Goal: Task Accomplishment & Management: Manage account settings

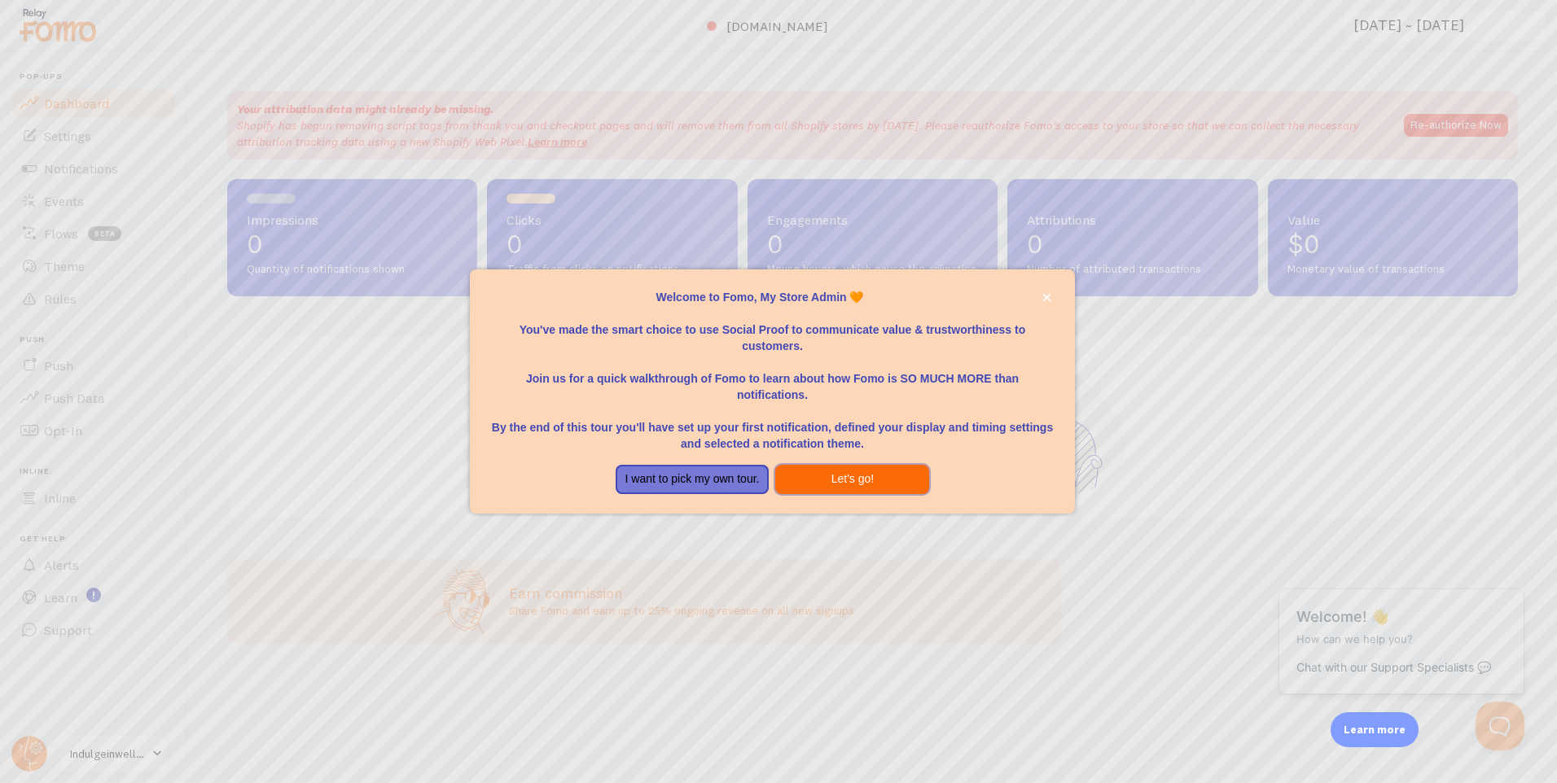
click at [889, 471] on button "Let's go!" at bounding box center [852, 479] width 154 height 29
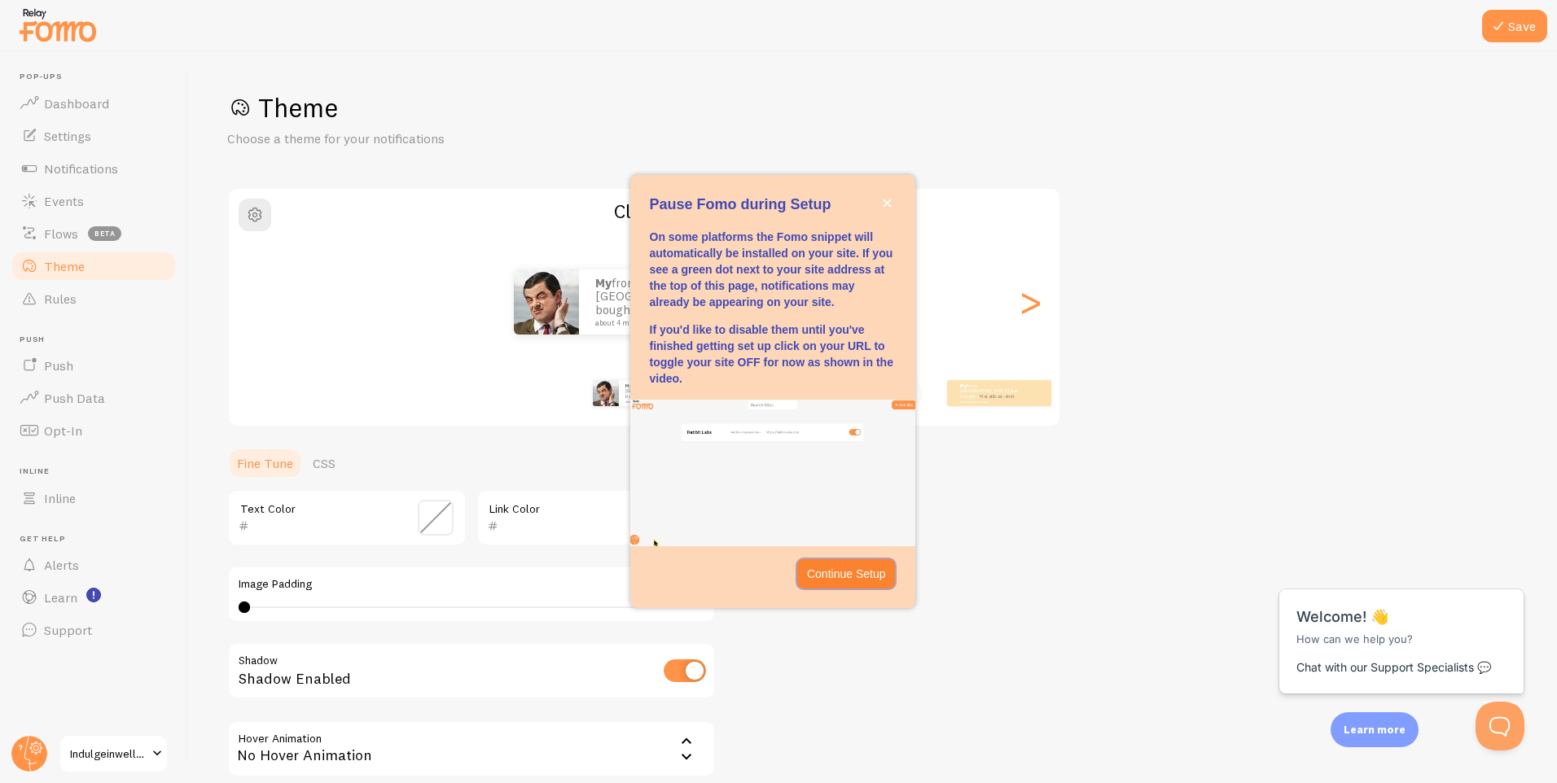
click at [856, 570] on p "Continue Setup" at bounding box center [846, 574] width 79 height 16
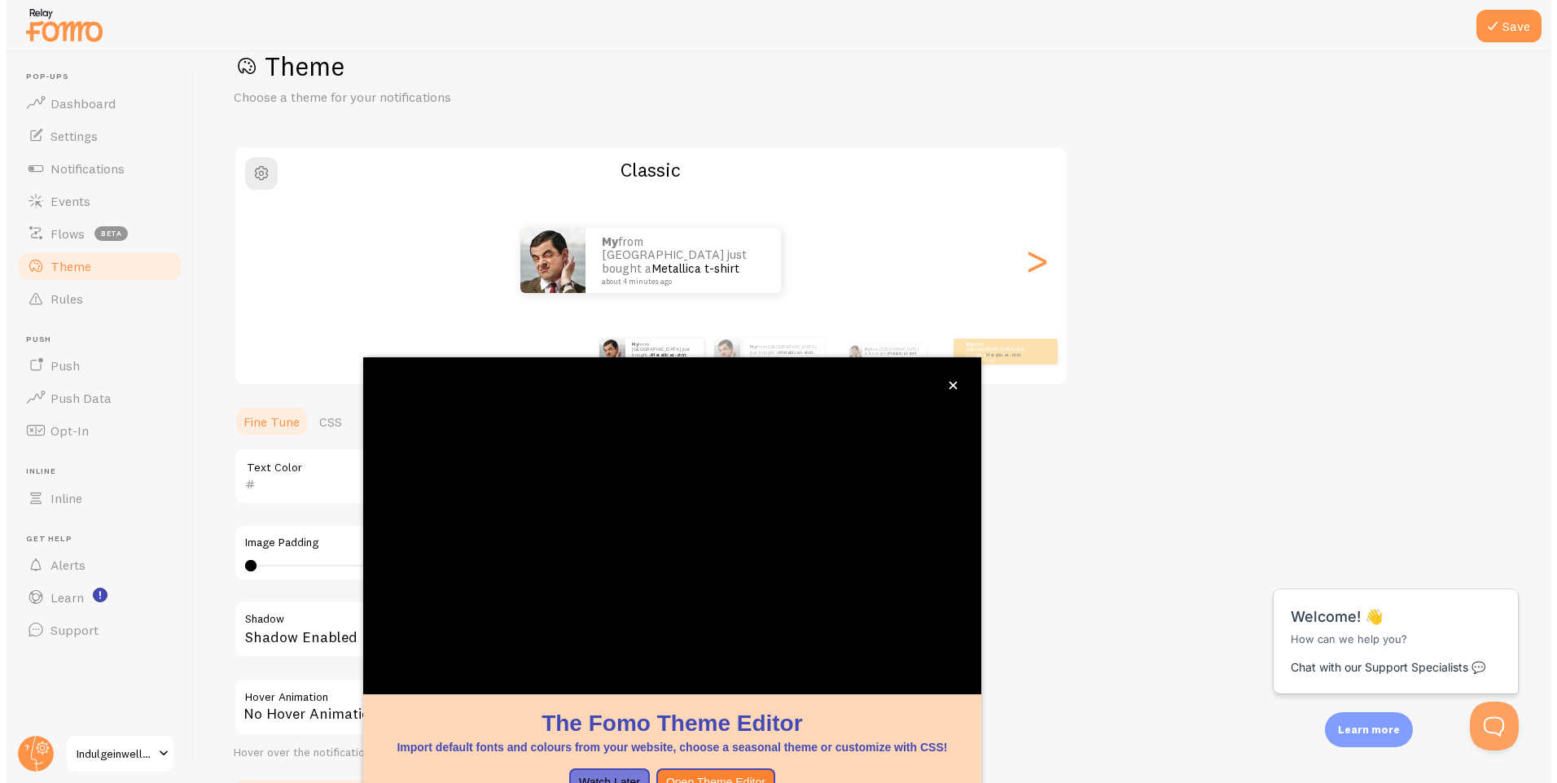
scroll to position [46, 0]
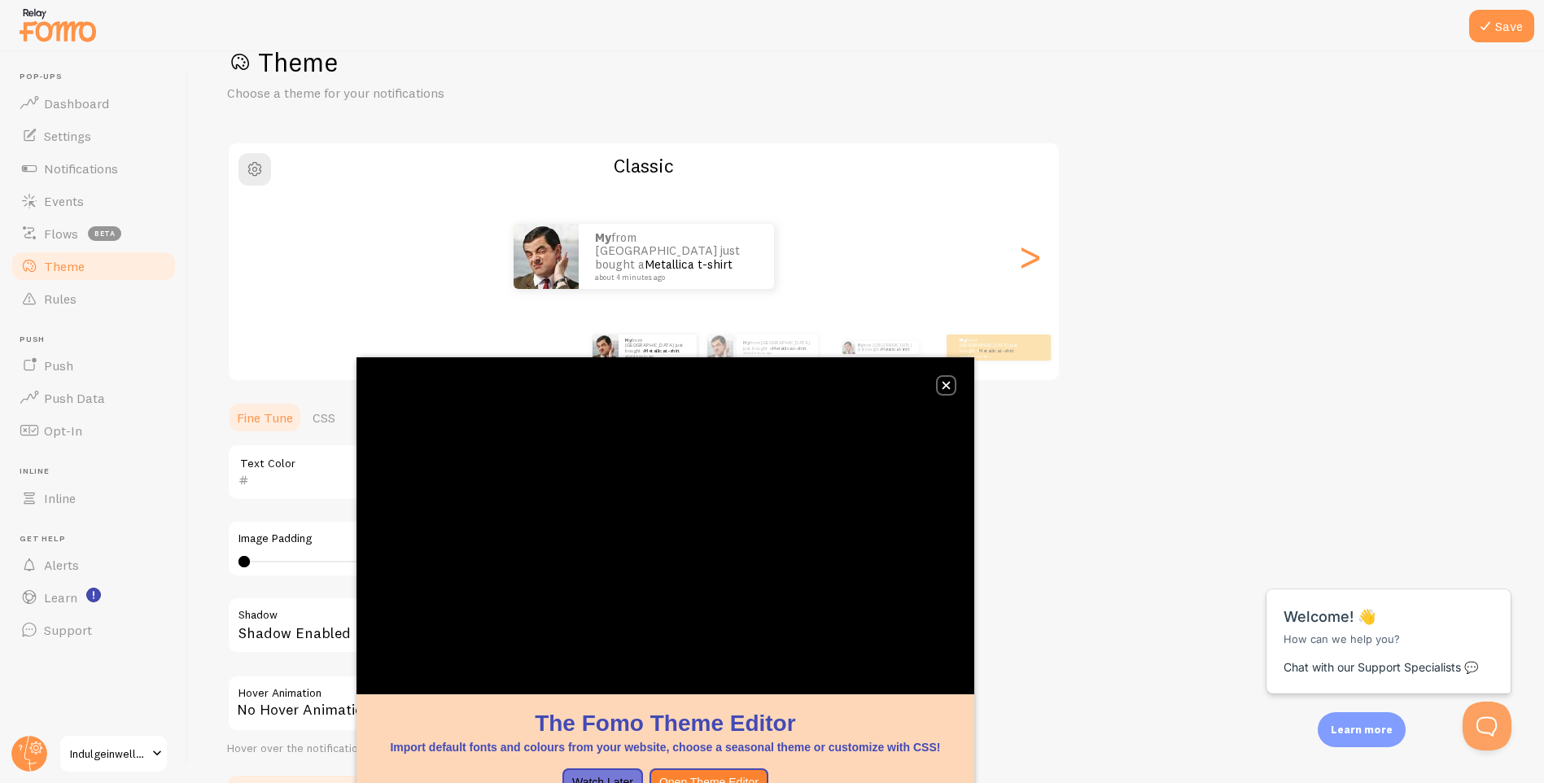
click at [944, 380] on button "close," at bounding box center [946, 385] width 17 height 17
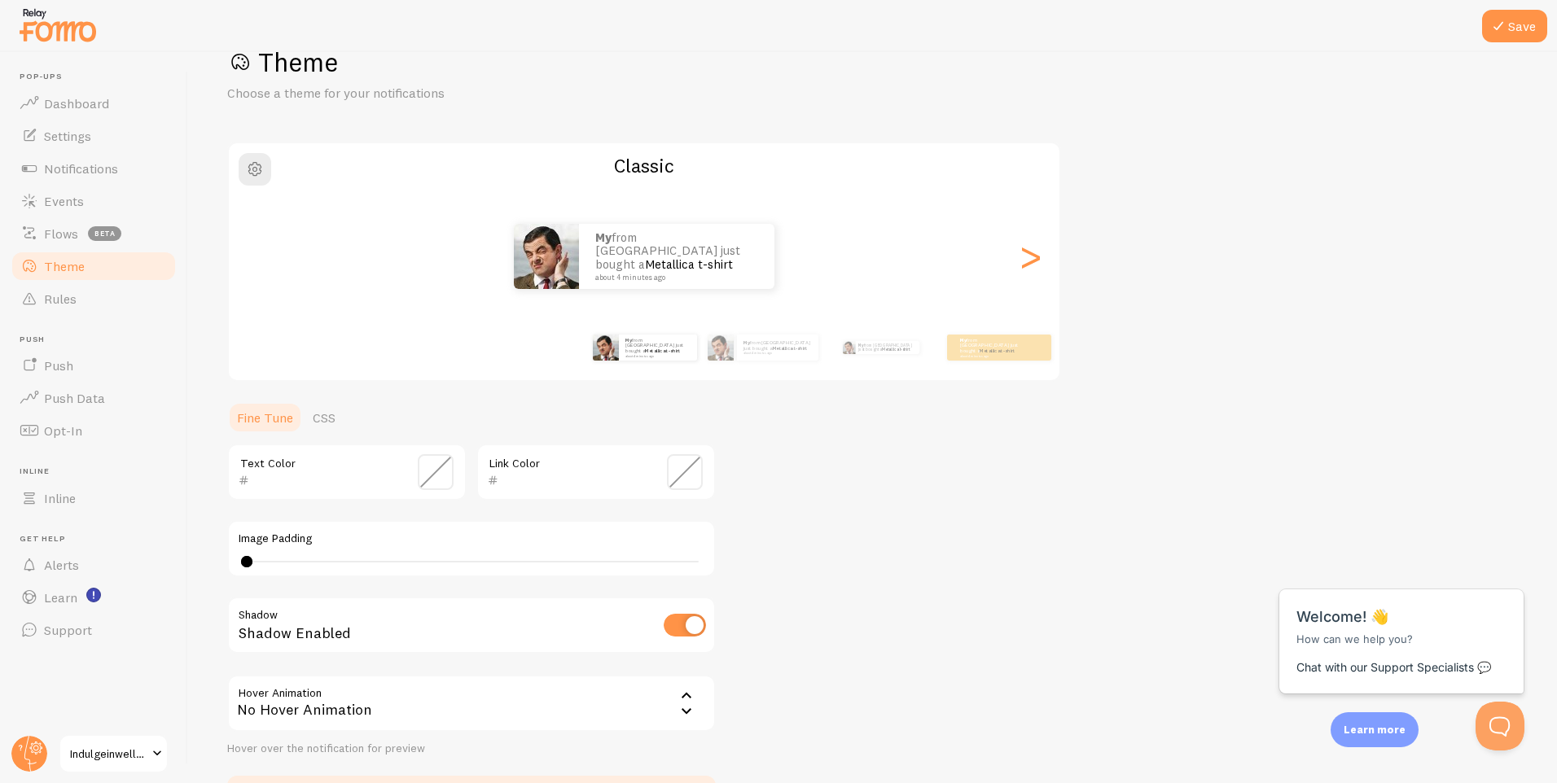
drag, startPoint x: 248, startPoint y: 560, endPoint x: 243, endPoint y: 548, distance: 13.5
click at [234, 551] on div "Image Padding 0" at bounding box center [471, 548] width 488 height 57
type input "0"
click at [416, 477] on div "Text Color" at bounding box center [346, 472] width 239 height 57
click at [427, 475] on span at bounding box center [436, 472] width 36 height 36
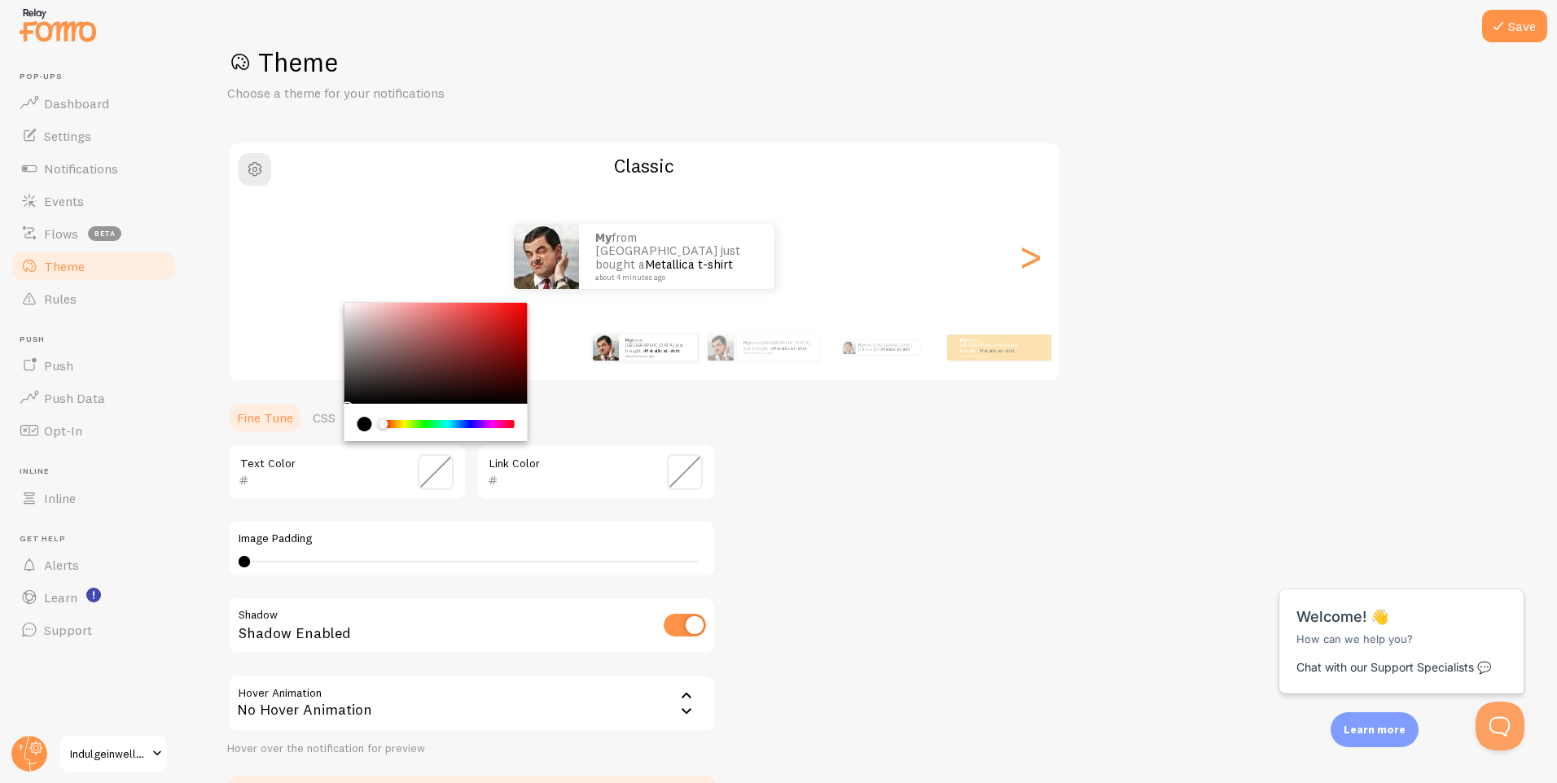
click at [515, 465] on div "Link Color" at bounding box center [595, 472] width 239 height 57
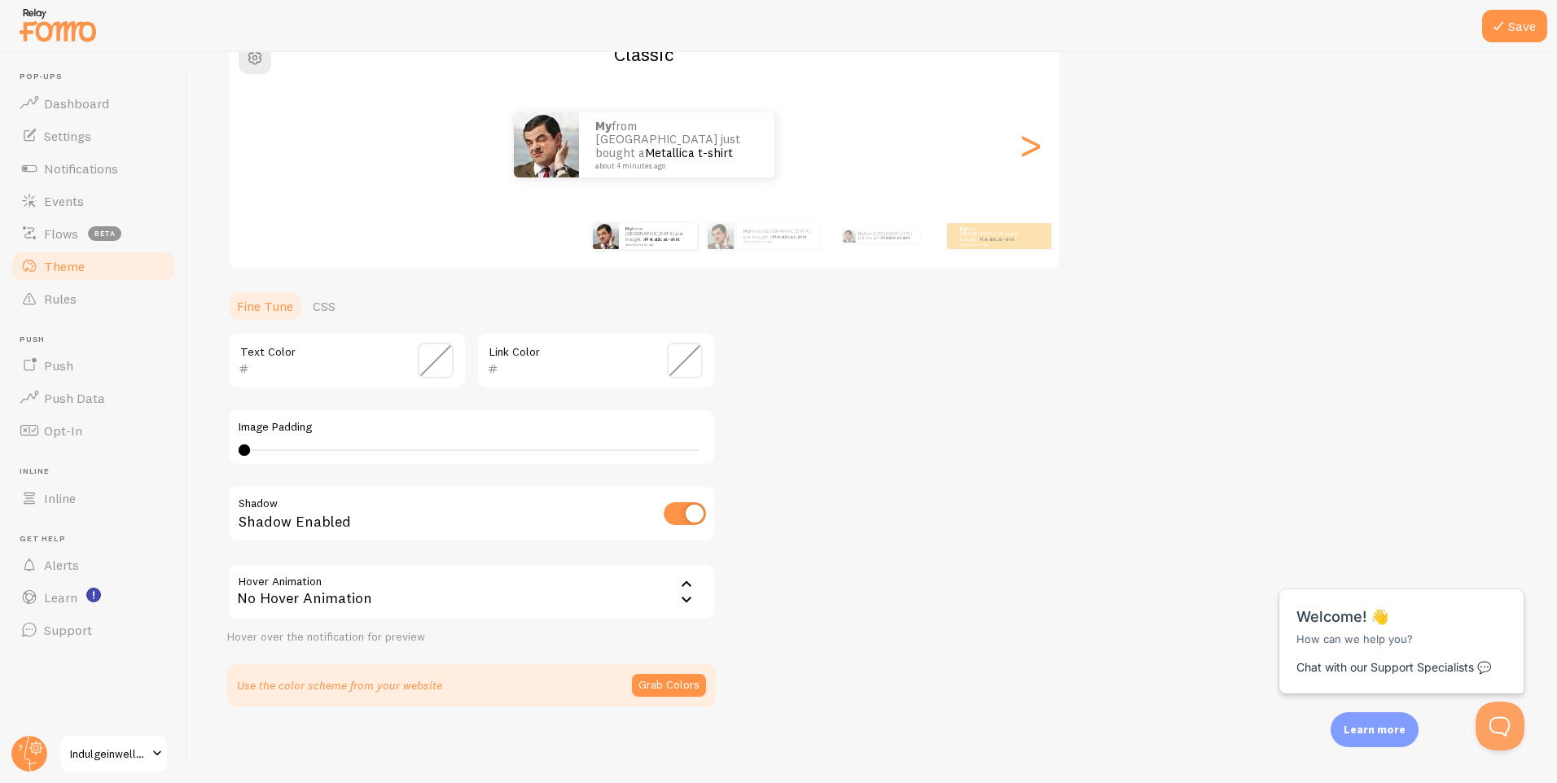
scroll to position [159, 0]
click at [687, 593] on icon at bounding box center [687, 599] width 20 height 20
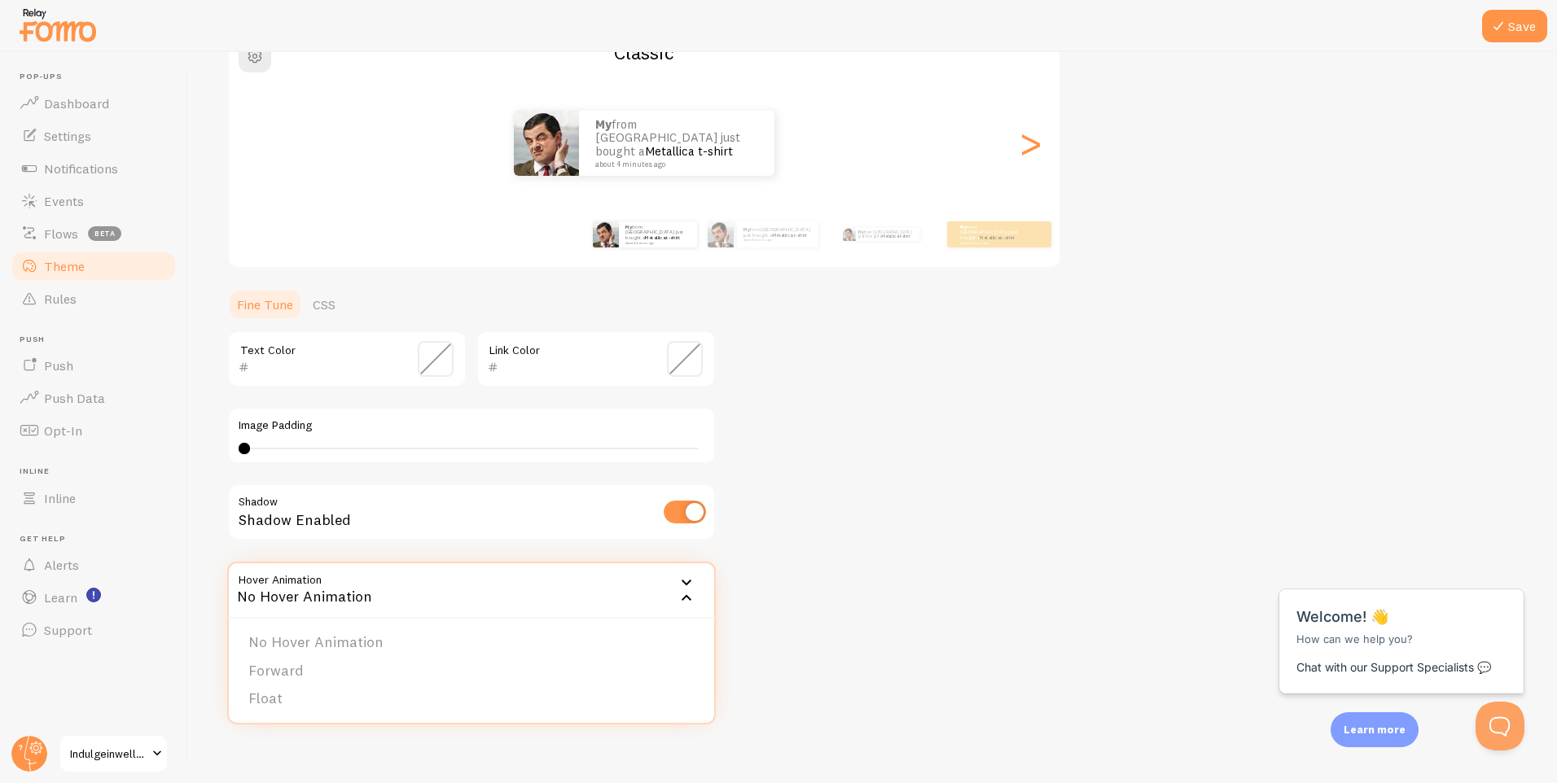
click at [740, 531] on div "Theme Choose a theme for your notifications Classic My from [GEOGRAPHIC_DATA] j…" at bounding box center [872, 318] width 1290 height 773
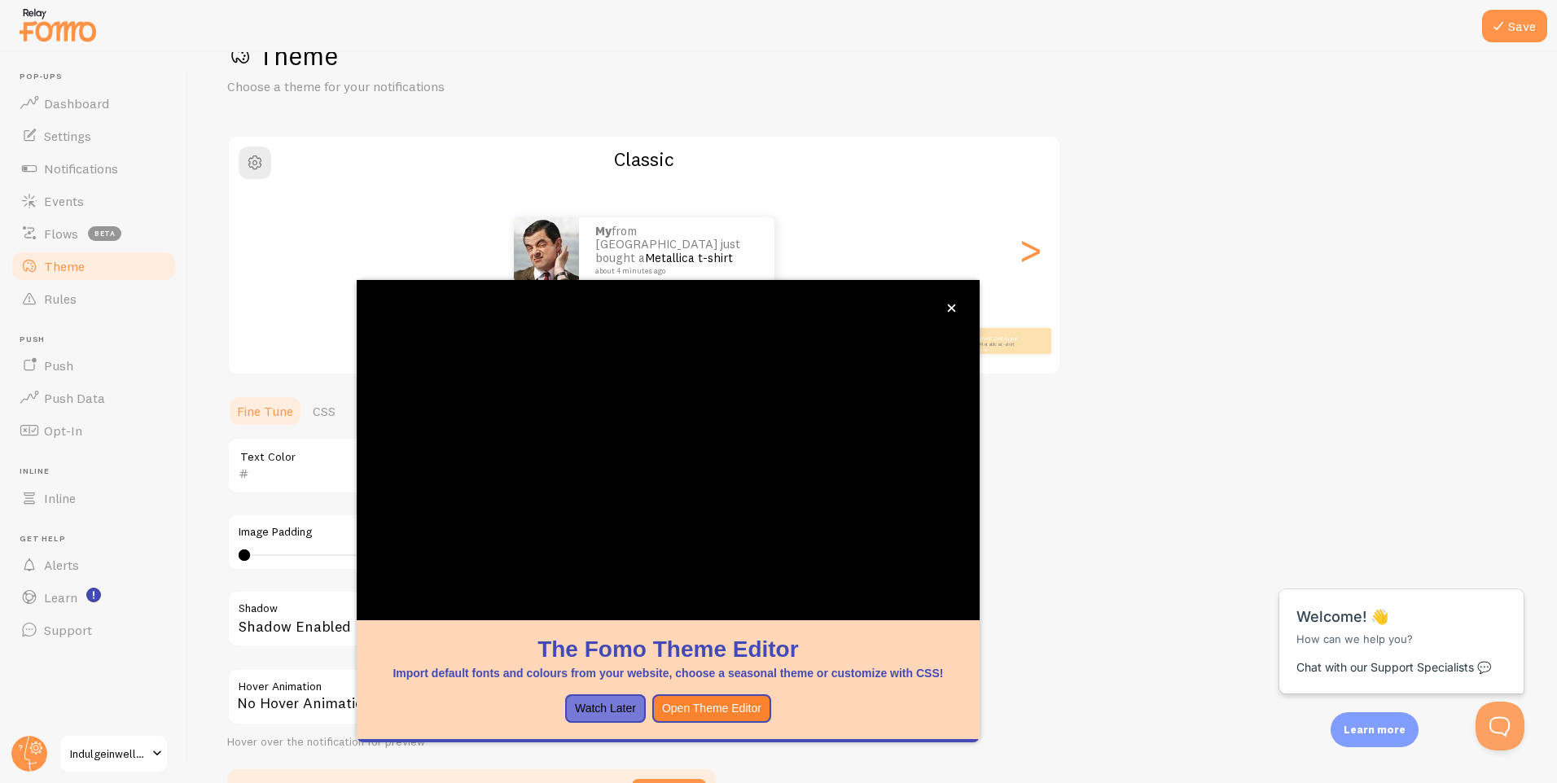
scroll to position [46, 0]
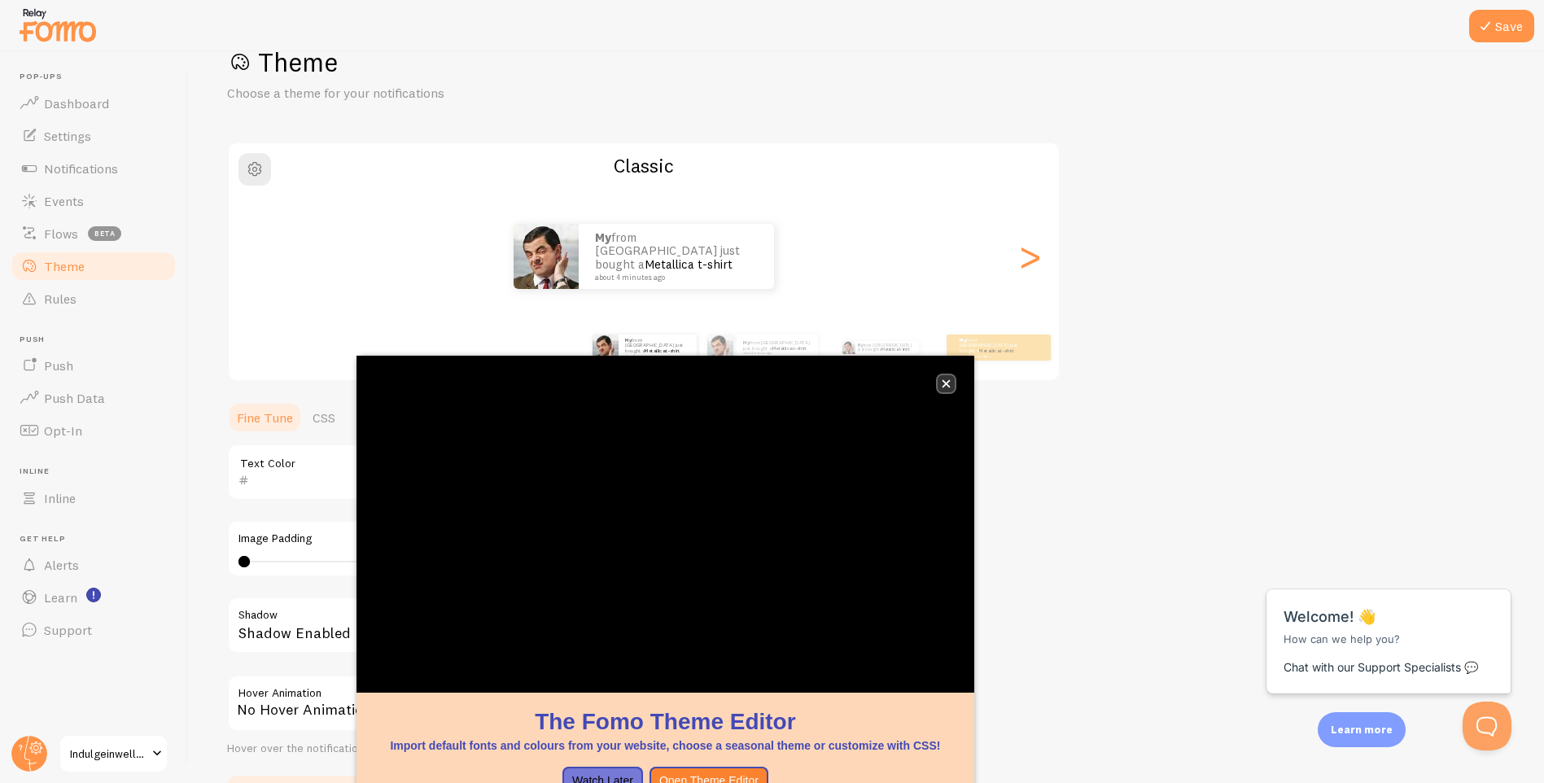
click at [954, 383] on button "close," at bounding box center [946, 383] width 17 height 17
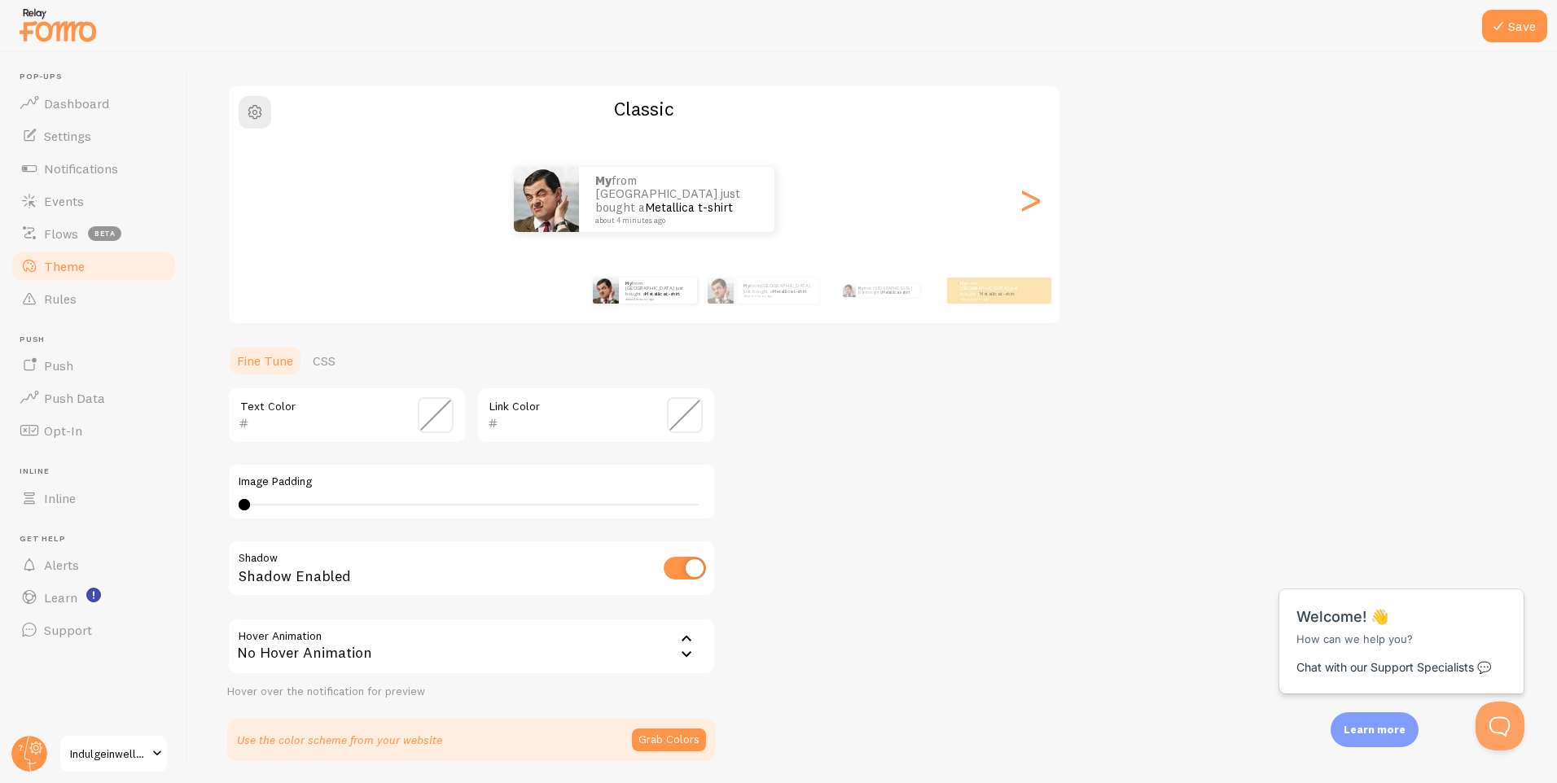
scroll to position [159, 0]
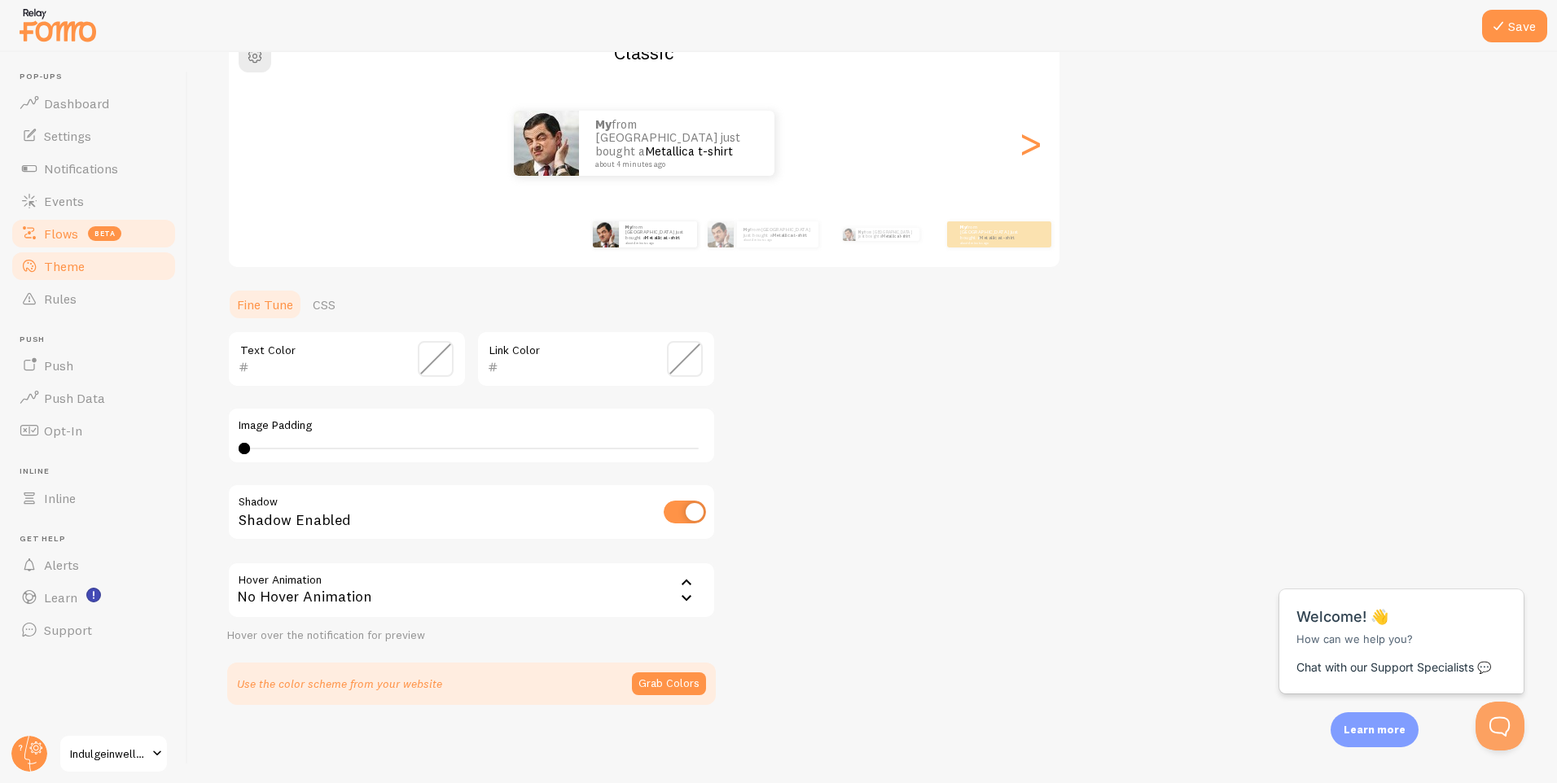
click at [68, 235] on span "Flows" at bounding box center [61, 234] width 34 height 16
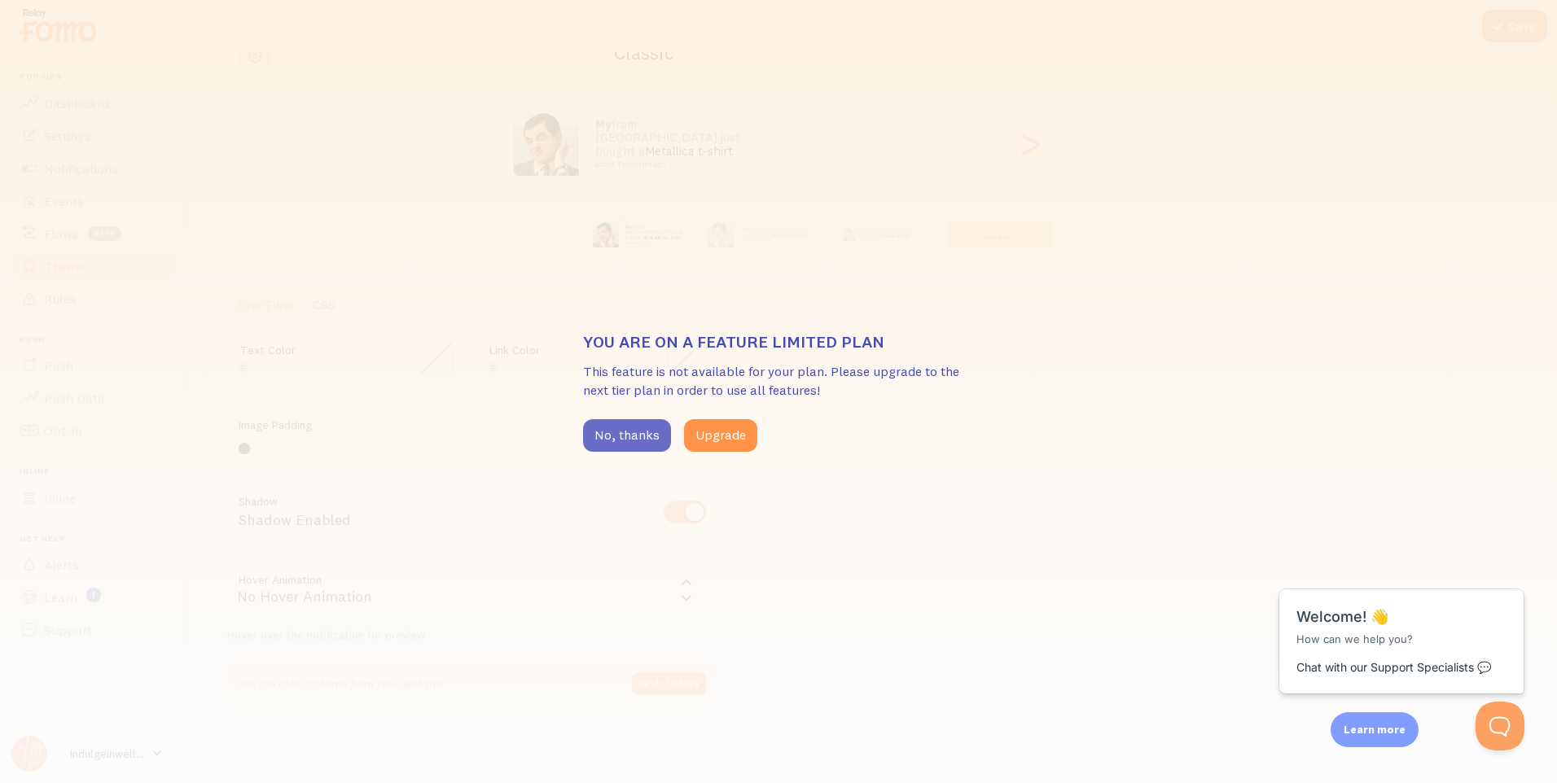
click at [657, 437] on button "No, thanks" at bounding box center [627, 435] width 88 height 33
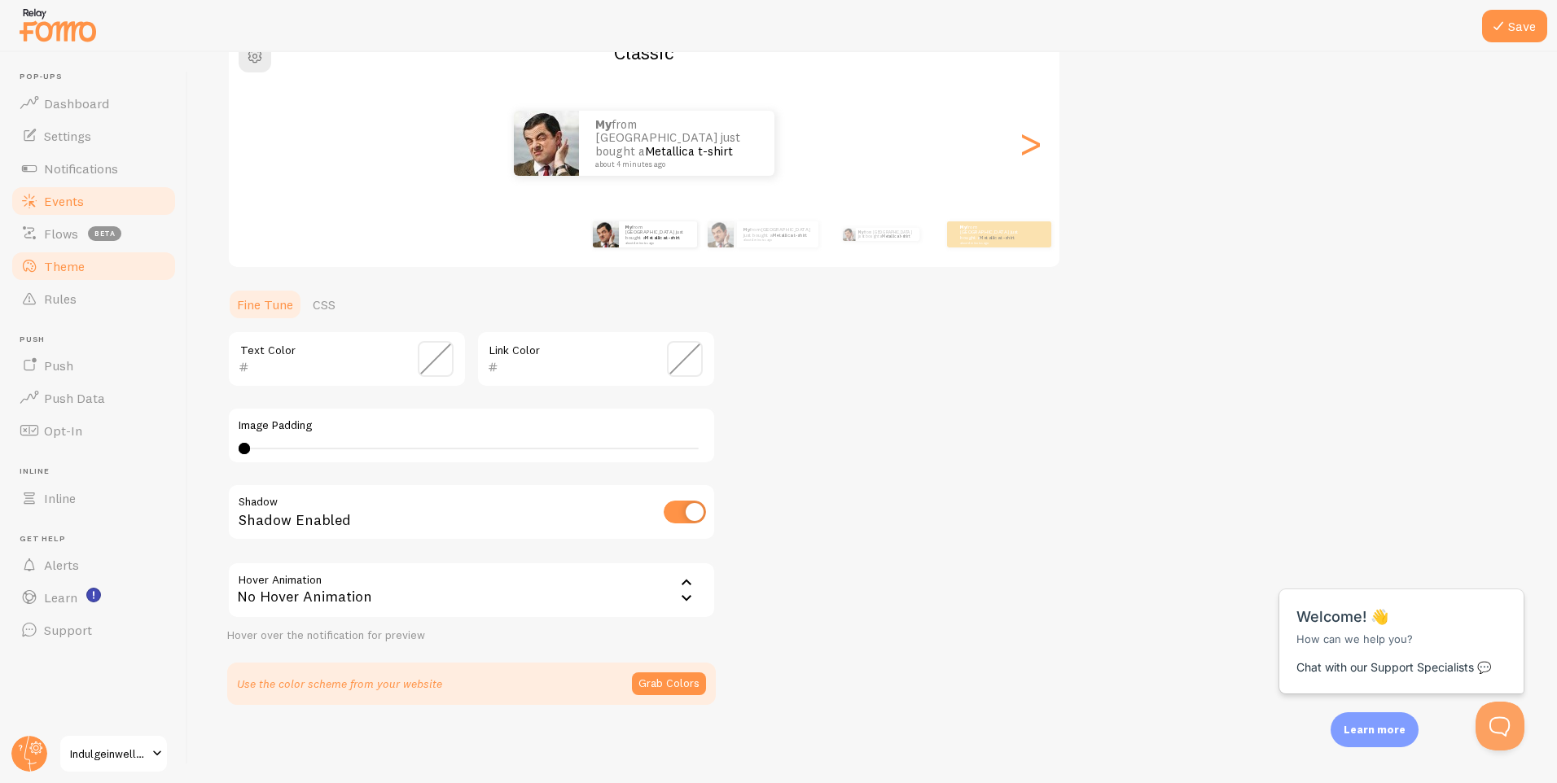
click at [90, 195] on link "Events" at bounding box center [94, 201] width 168 height 33
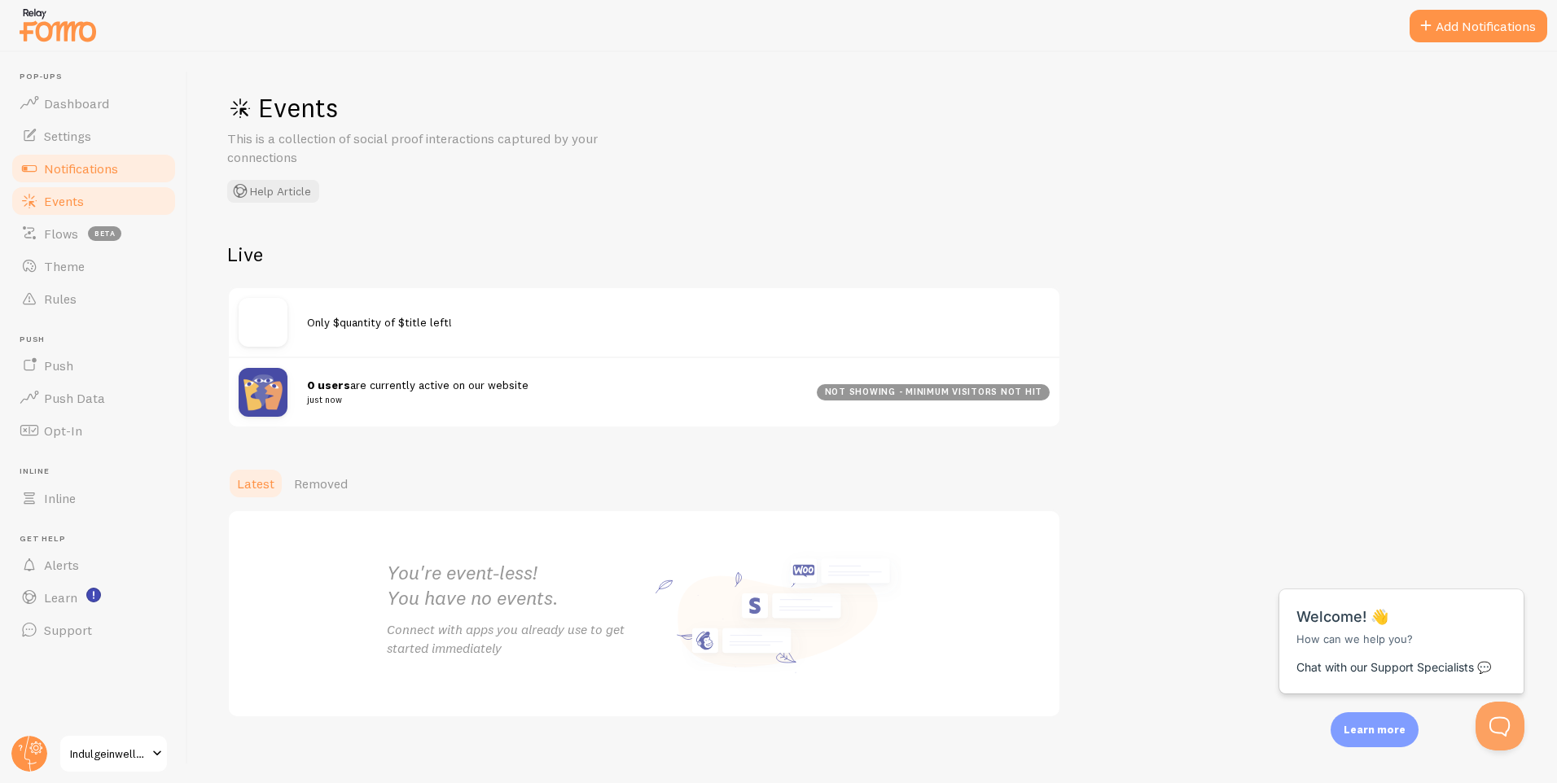
click at [87, 177] on link "Notifications" at bounding box center [94, 168] width 168 height 33
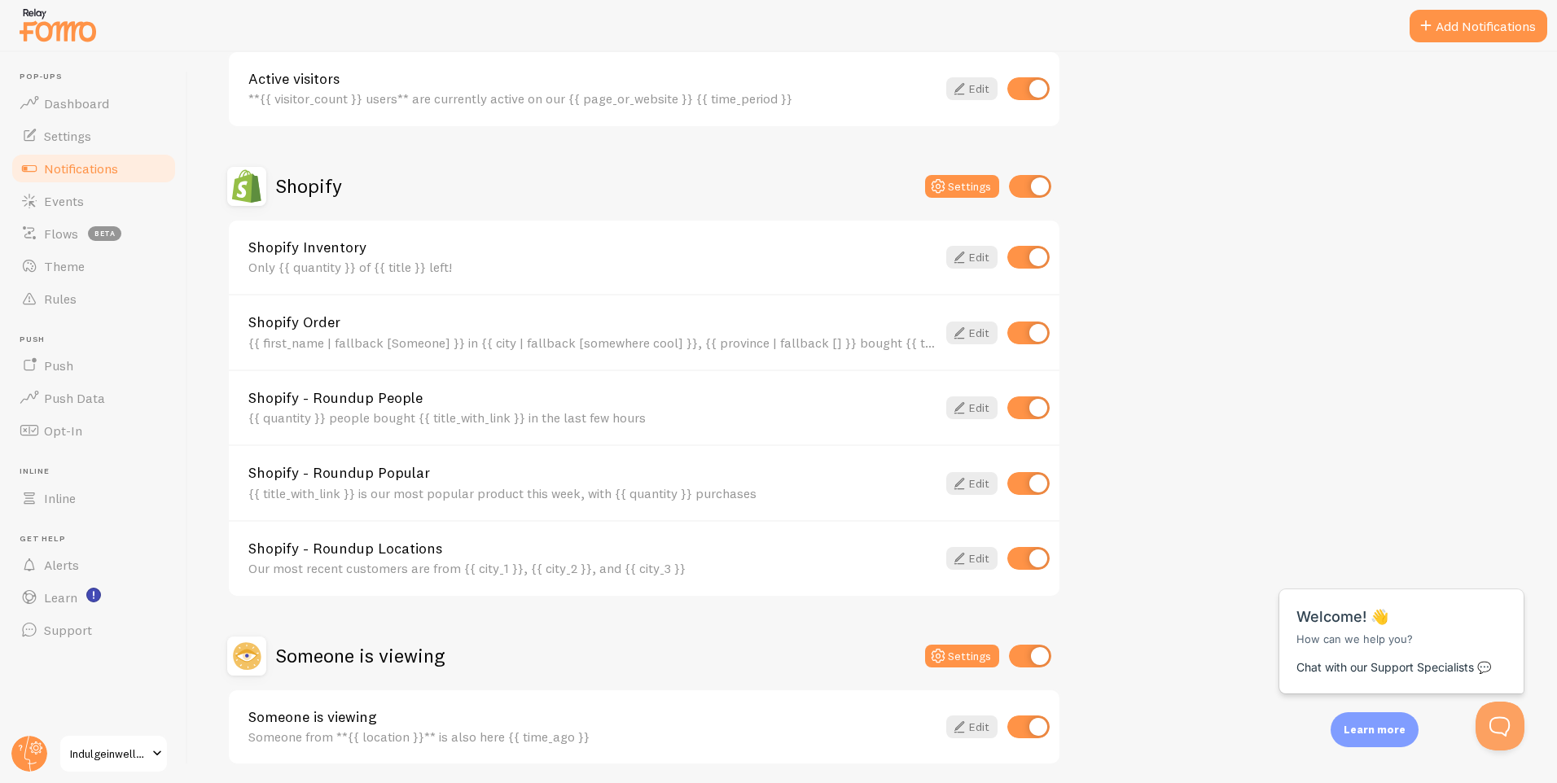
scroll to position [528, 0]
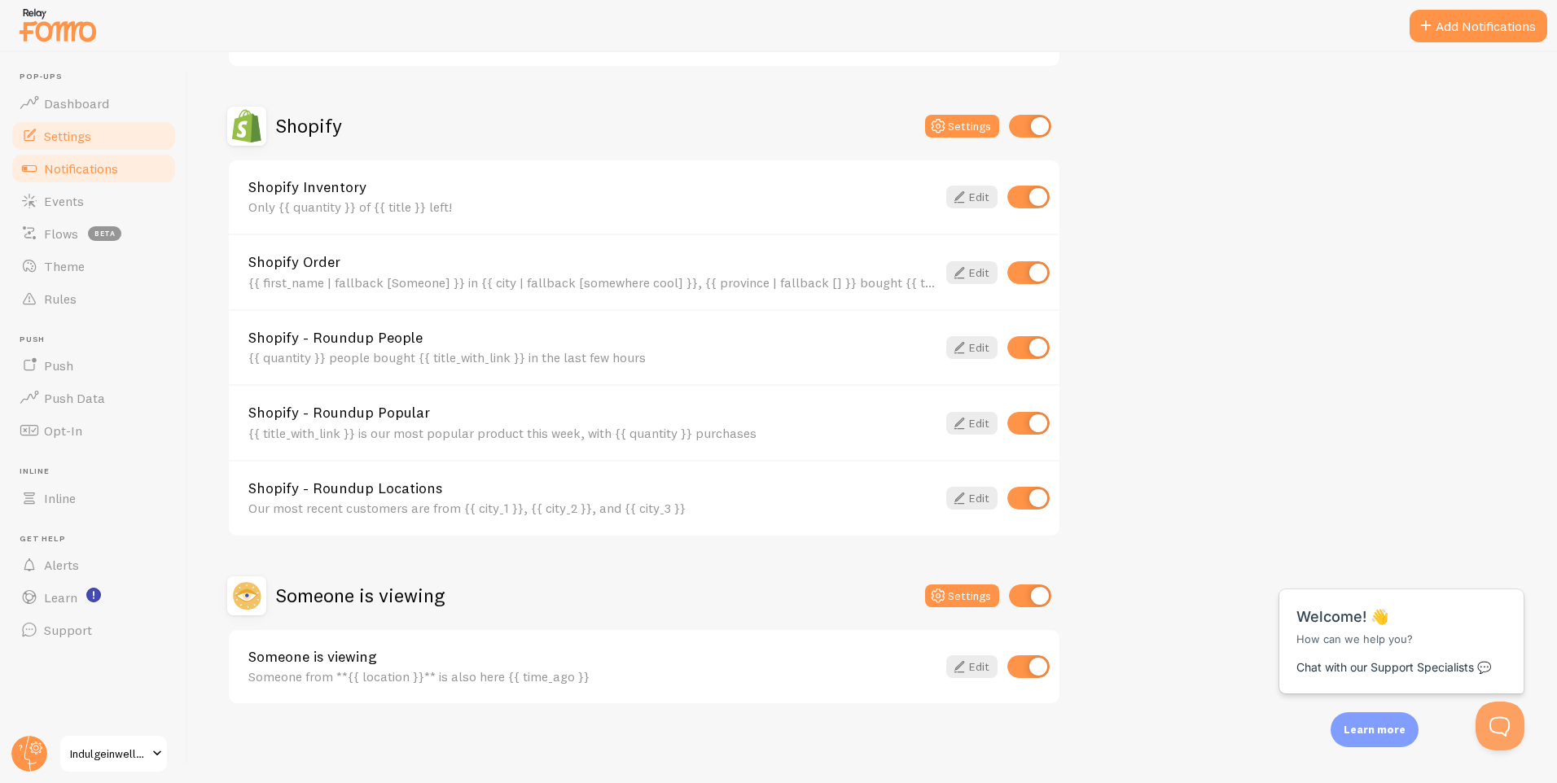
click at [125, 147] on link "Settings" at bounding box center [94, 136] width 168 height 33
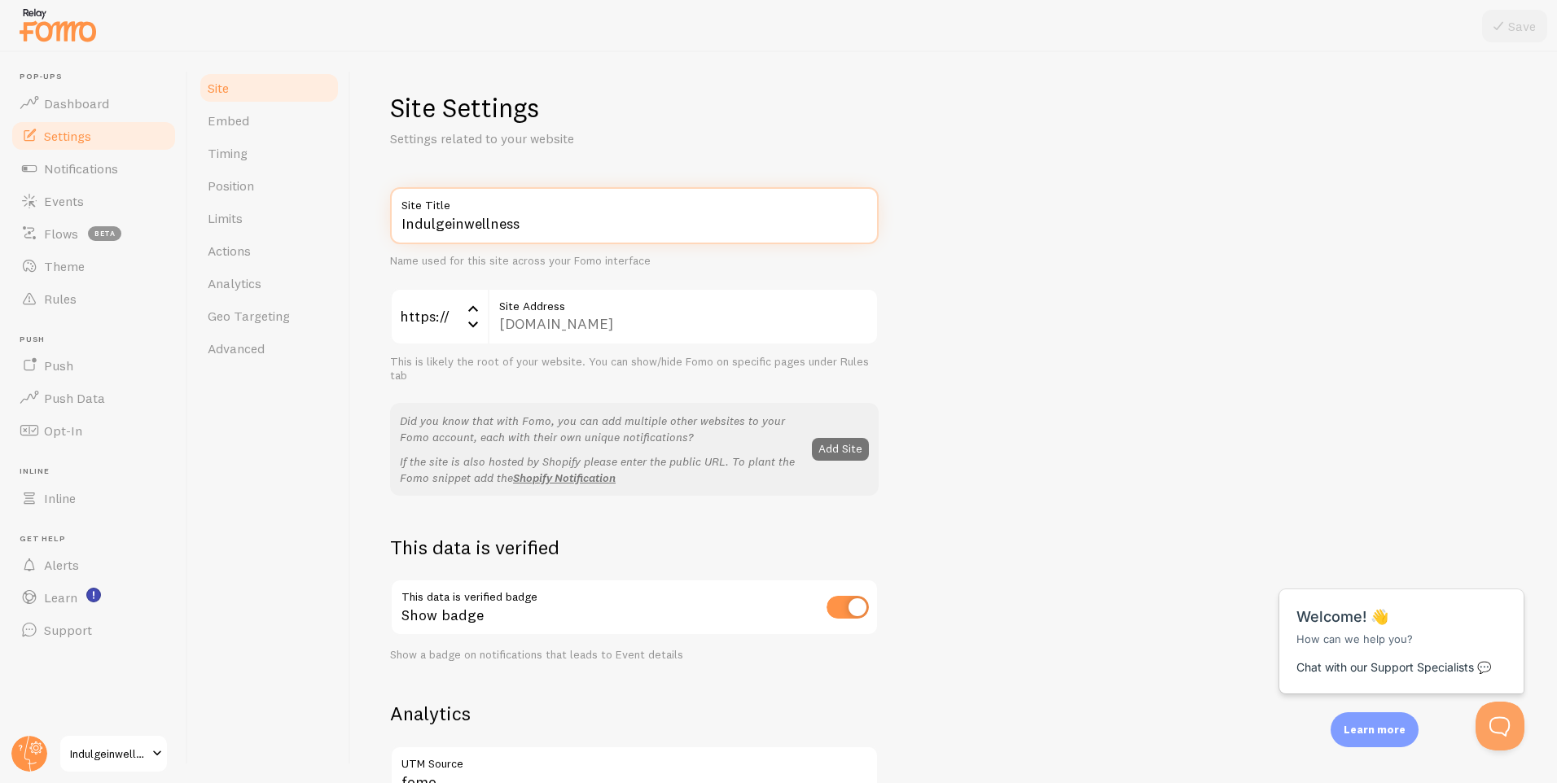
click at [477, 234] on input "Indulgeinwellness" at bounding box center [634, 215] width 488 height 57
drag, startPoint x: 555, startPoint y: 226, endPoint x: 310, endPoint y: 212, distance: 245.4
click at [310, 212] on div "Site Embed Timing Position Limits Actions Analytics Geo Targeting Advanced Site…" at bounding box center [872, 417] width 1369 height 731
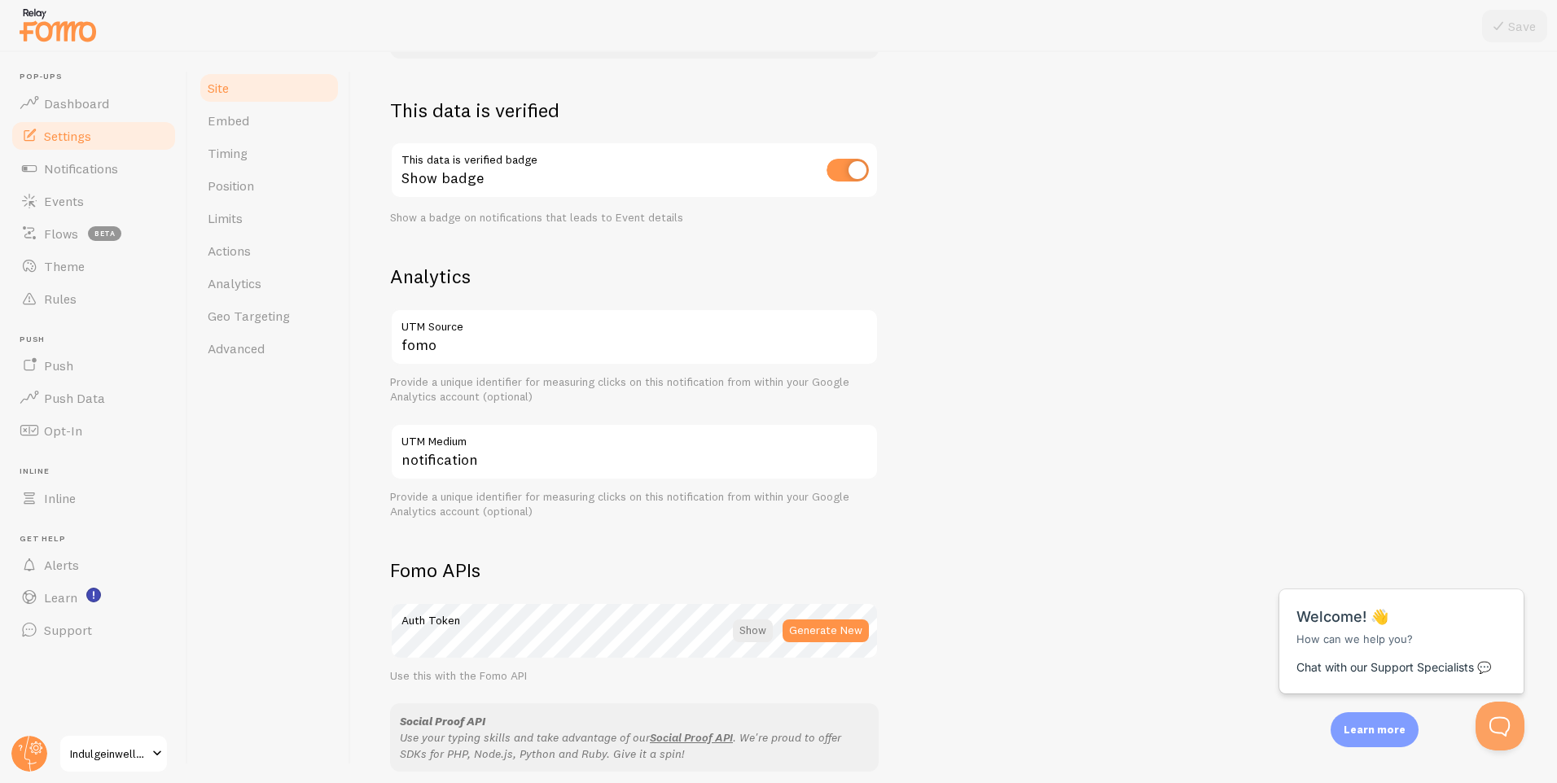
scroll to position [651, 0]
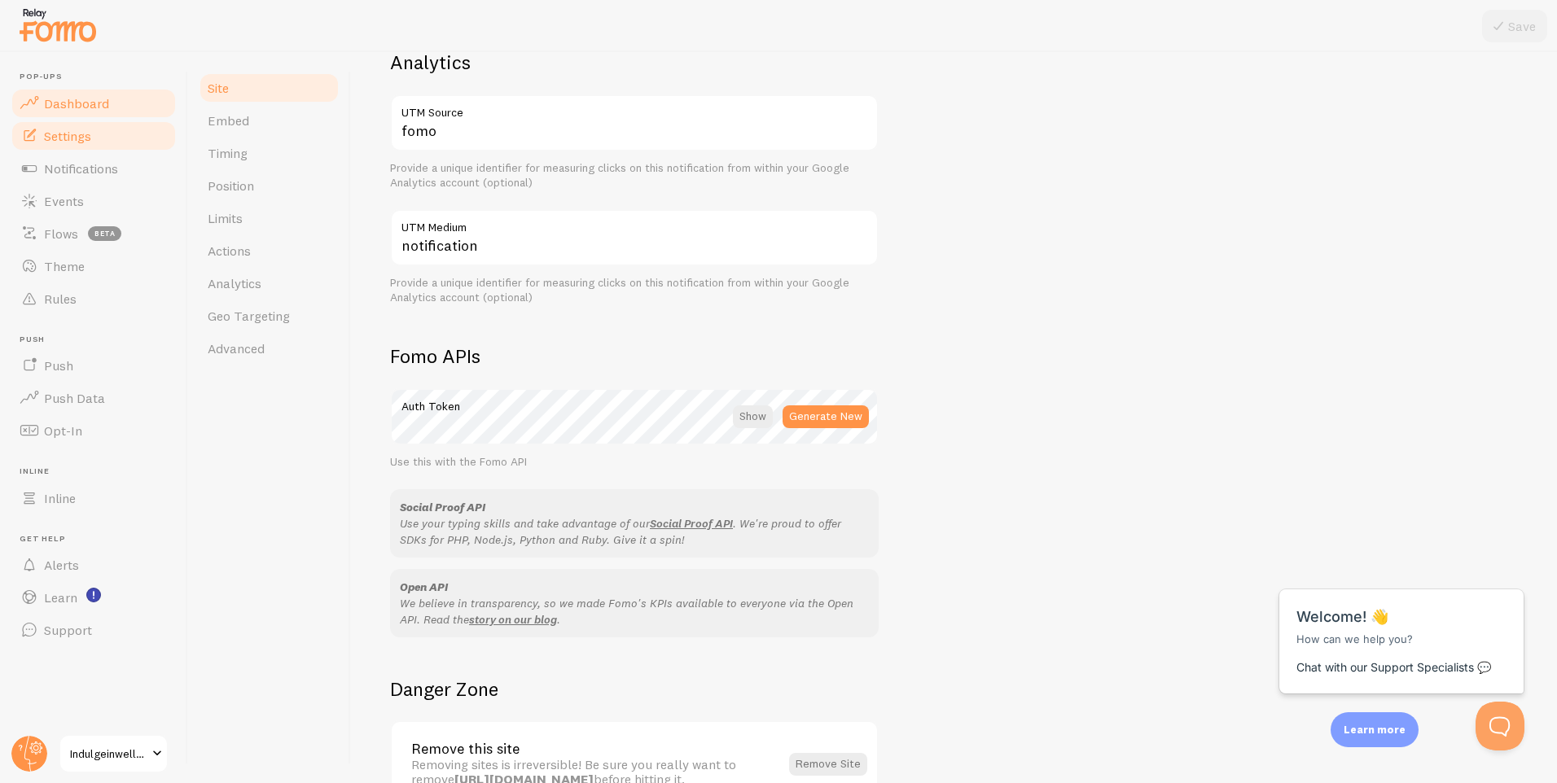
click at [90, 112] on link "Dashboard" at bounding box center [94, 103] width 168 height 33
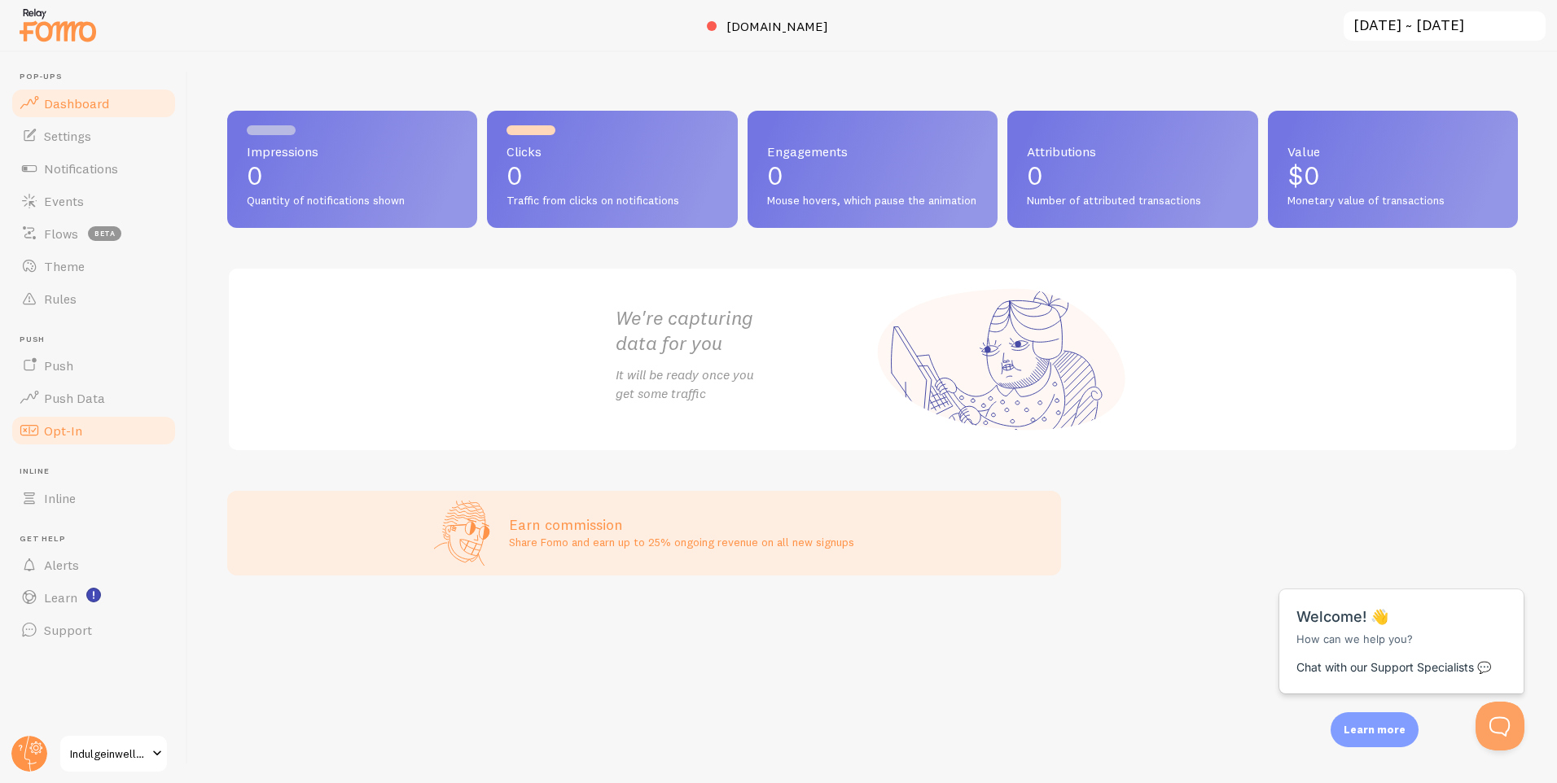
click at [64, 423] on span "Opt-In" at bounding box center [63, 431] width 38 height 16
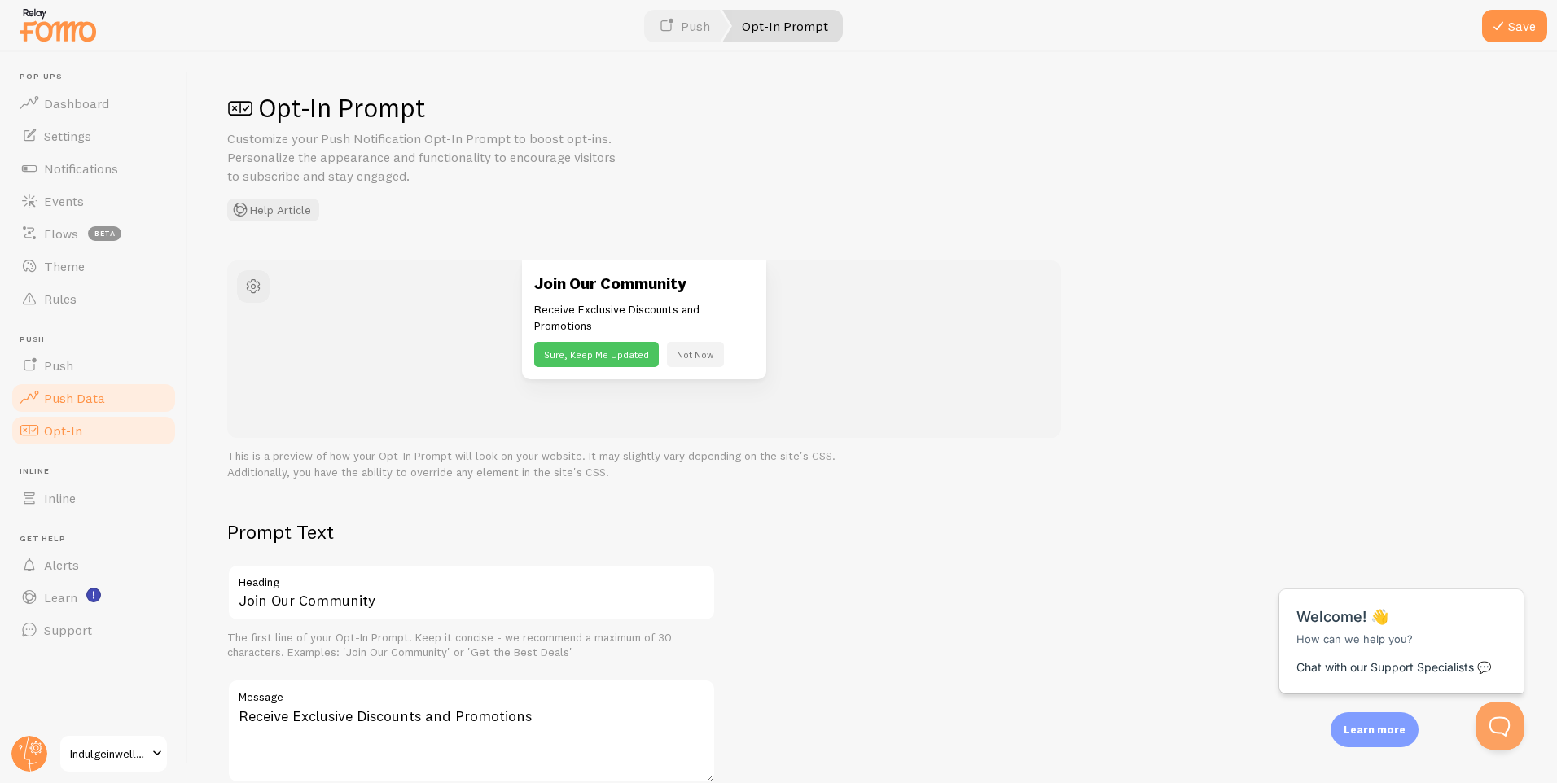
click at [93, 401] on span "Push Data" at bounding box center [74, 398] width 61 height 16
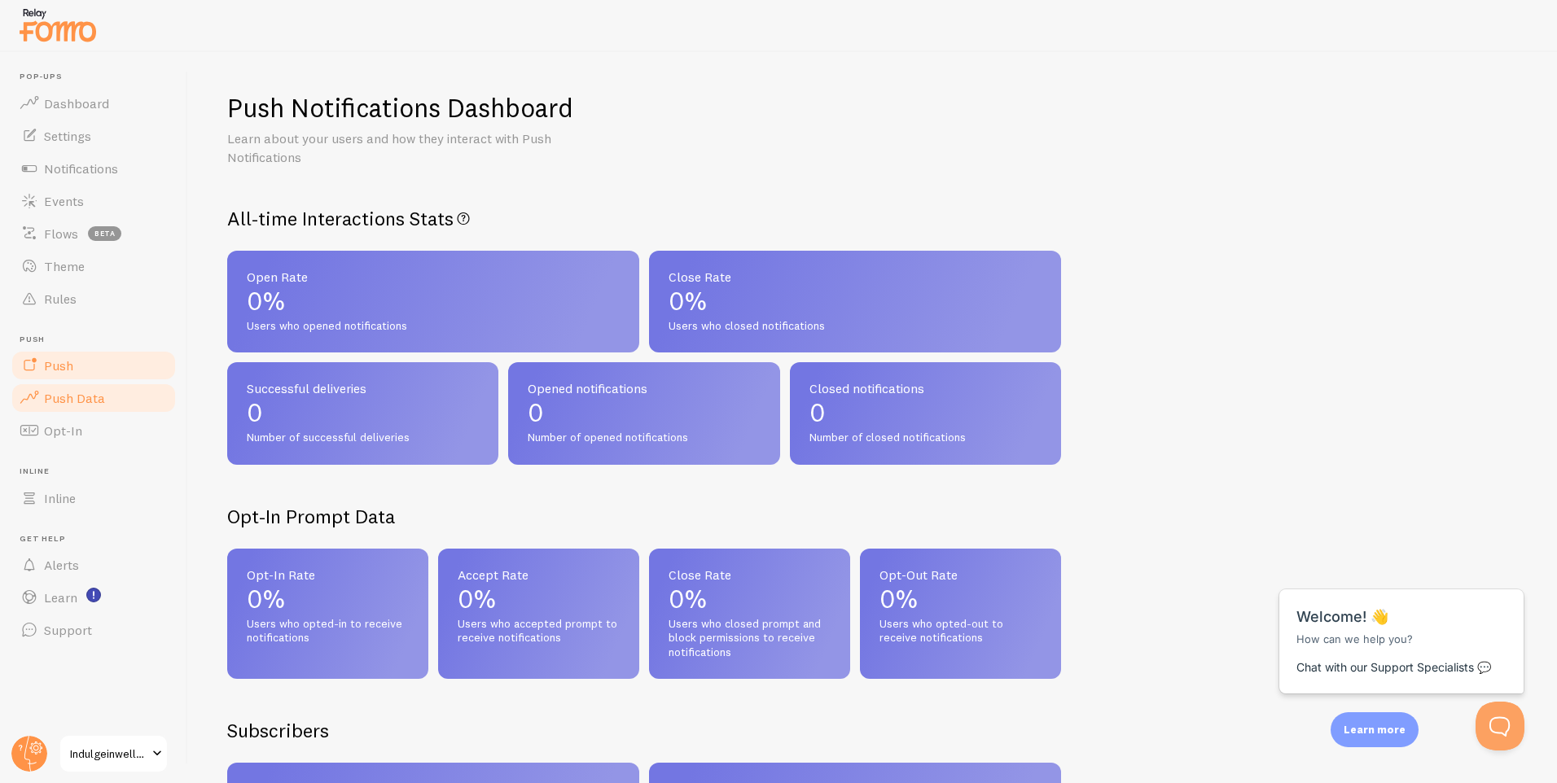
click at [79, 374] on link "Push" at bounding box center [94, 365] width 168 height 33
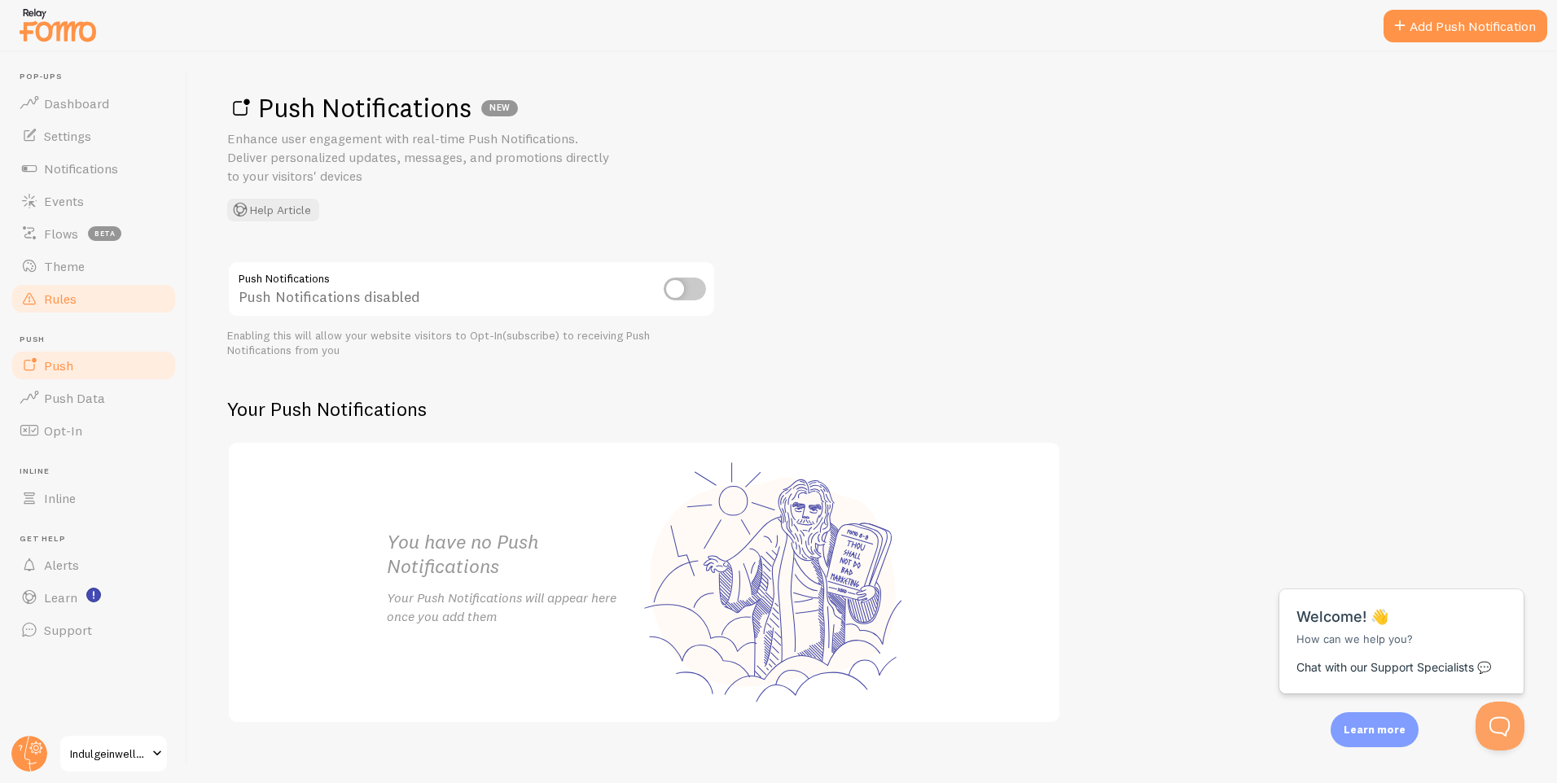
click at [73, 303] on span "Rules" at bounding box center [60, 299] width 33 height 16
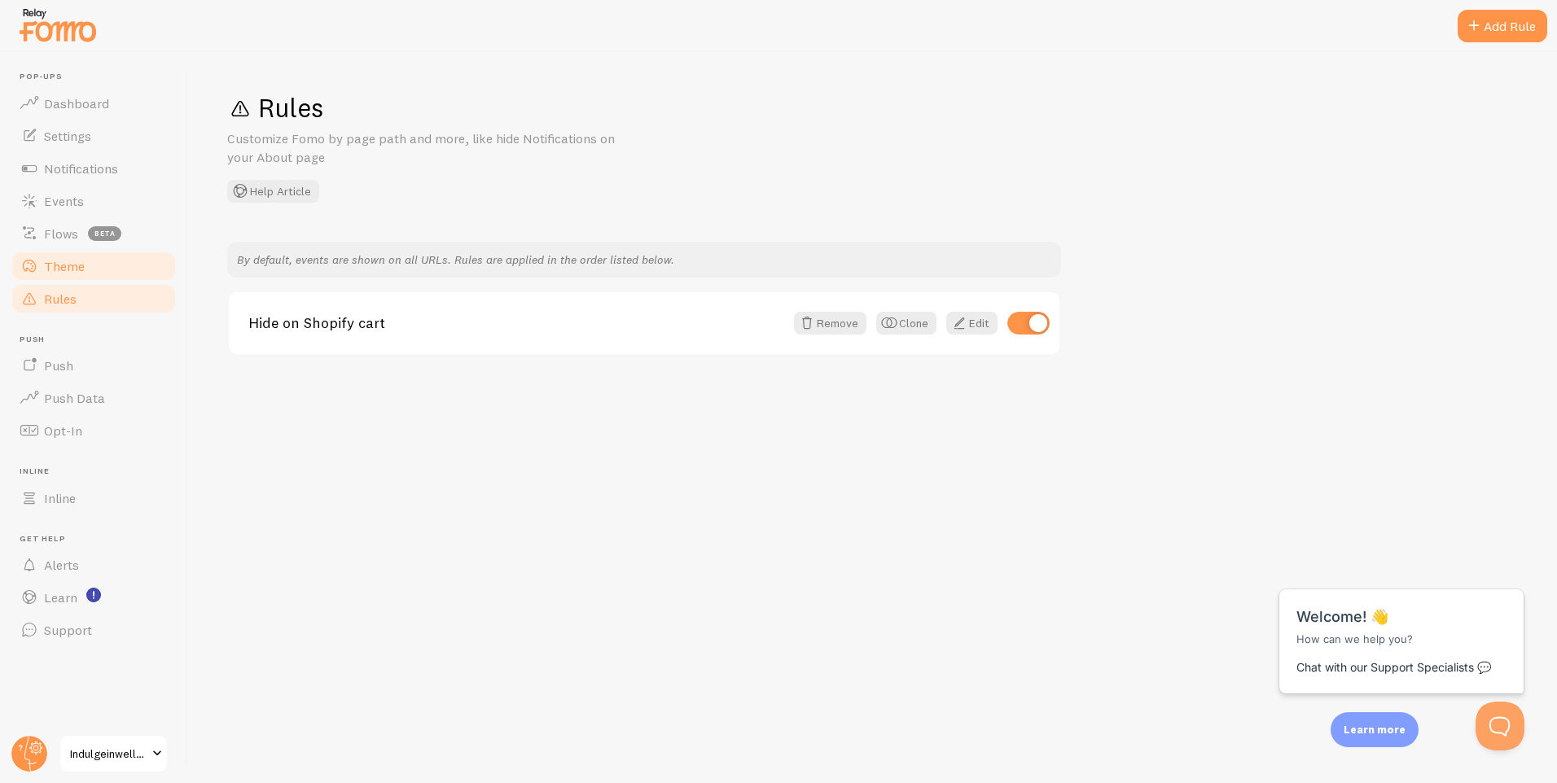
click at [58, 268] on span "Theme" at bounding box center [64, 266] width 41 height 16
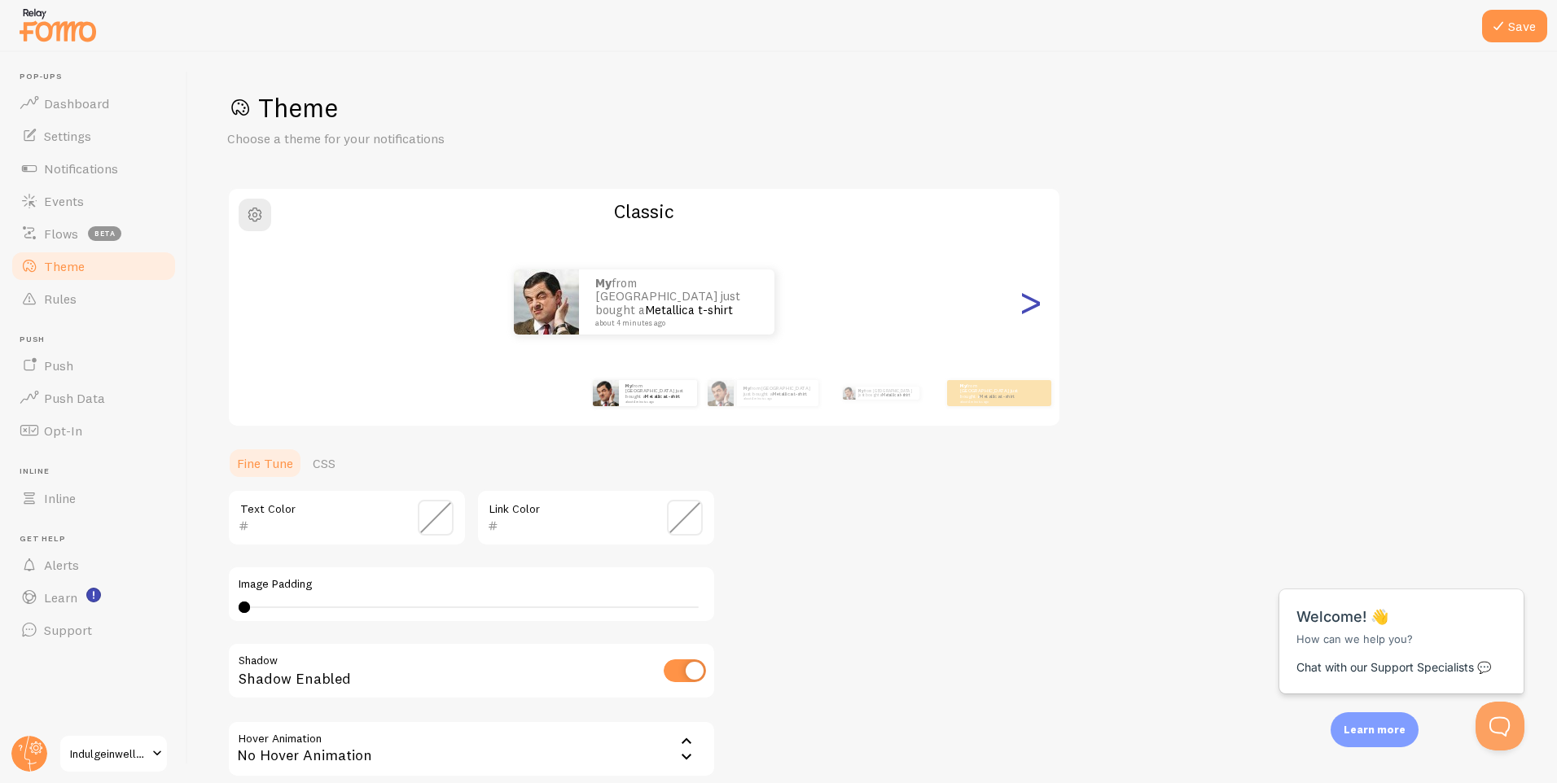
click at [1028, 313] on div ">" at bounding box center [1030, 301] width 20 height 117
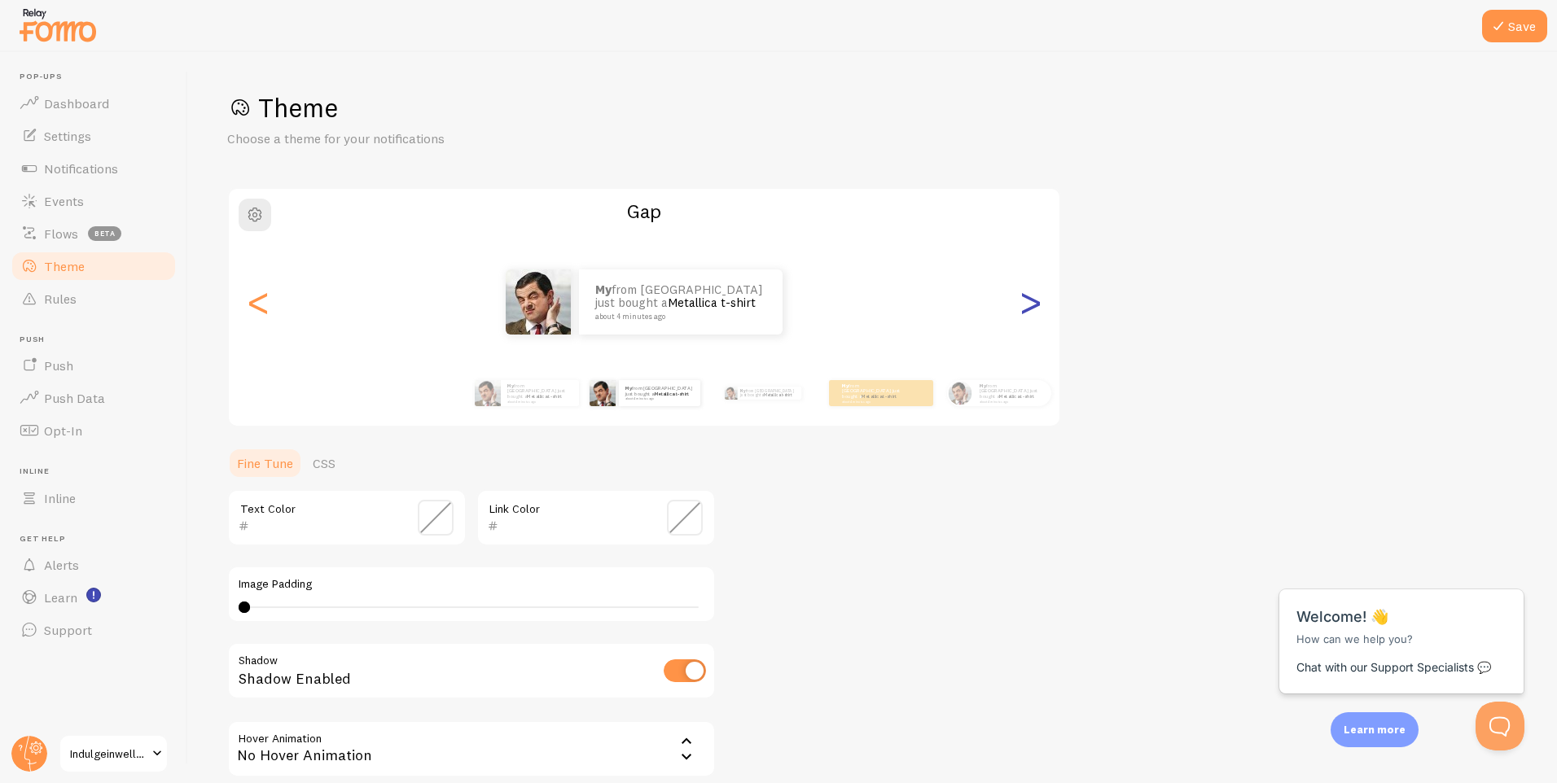
click at [1028, 313] on div ">" at bounding box center [1030, 301] width 20 height 117
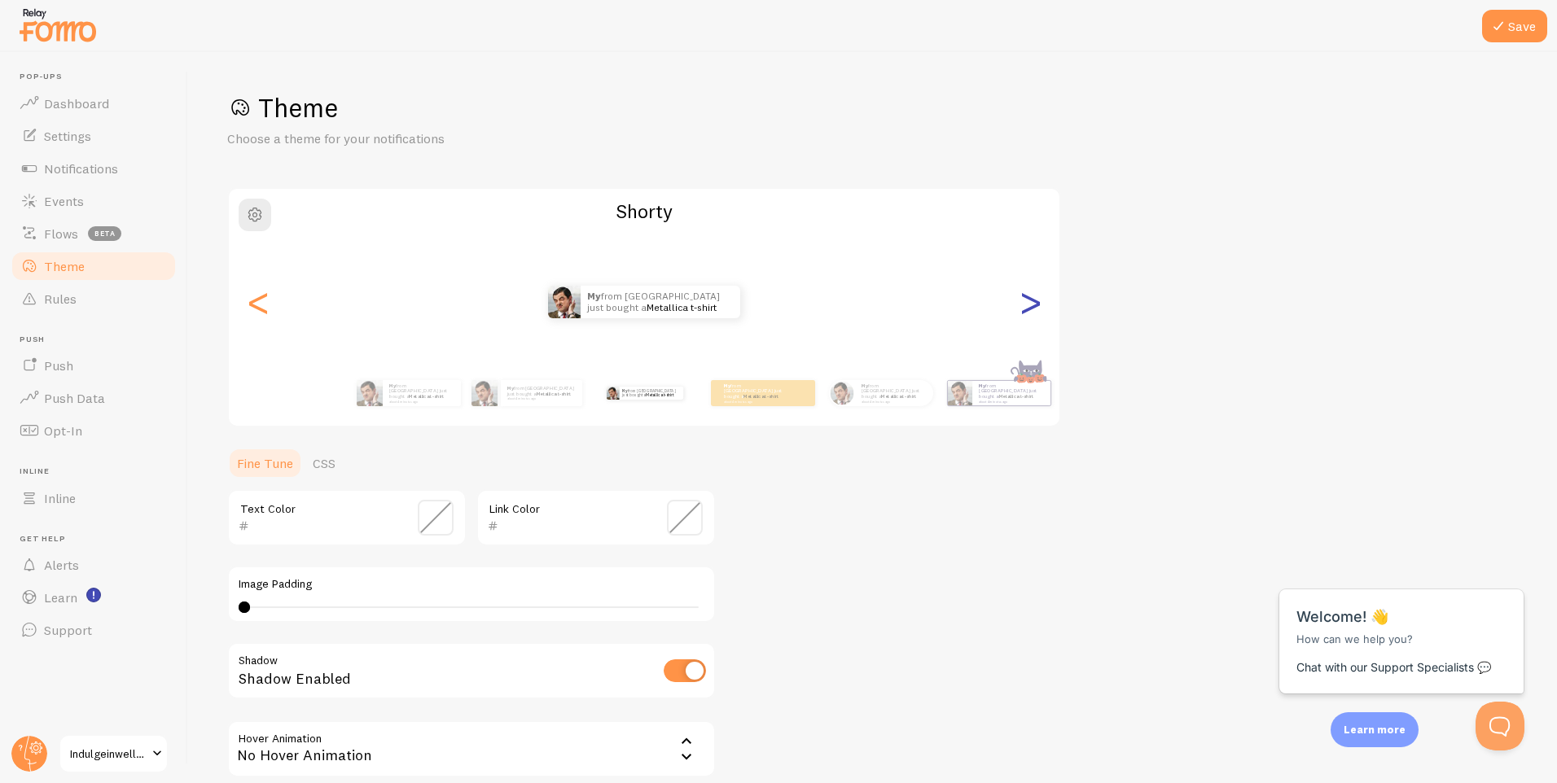
click at [1028, 313] on div ">" at bounding box center [1030, 301] width 20 height 117
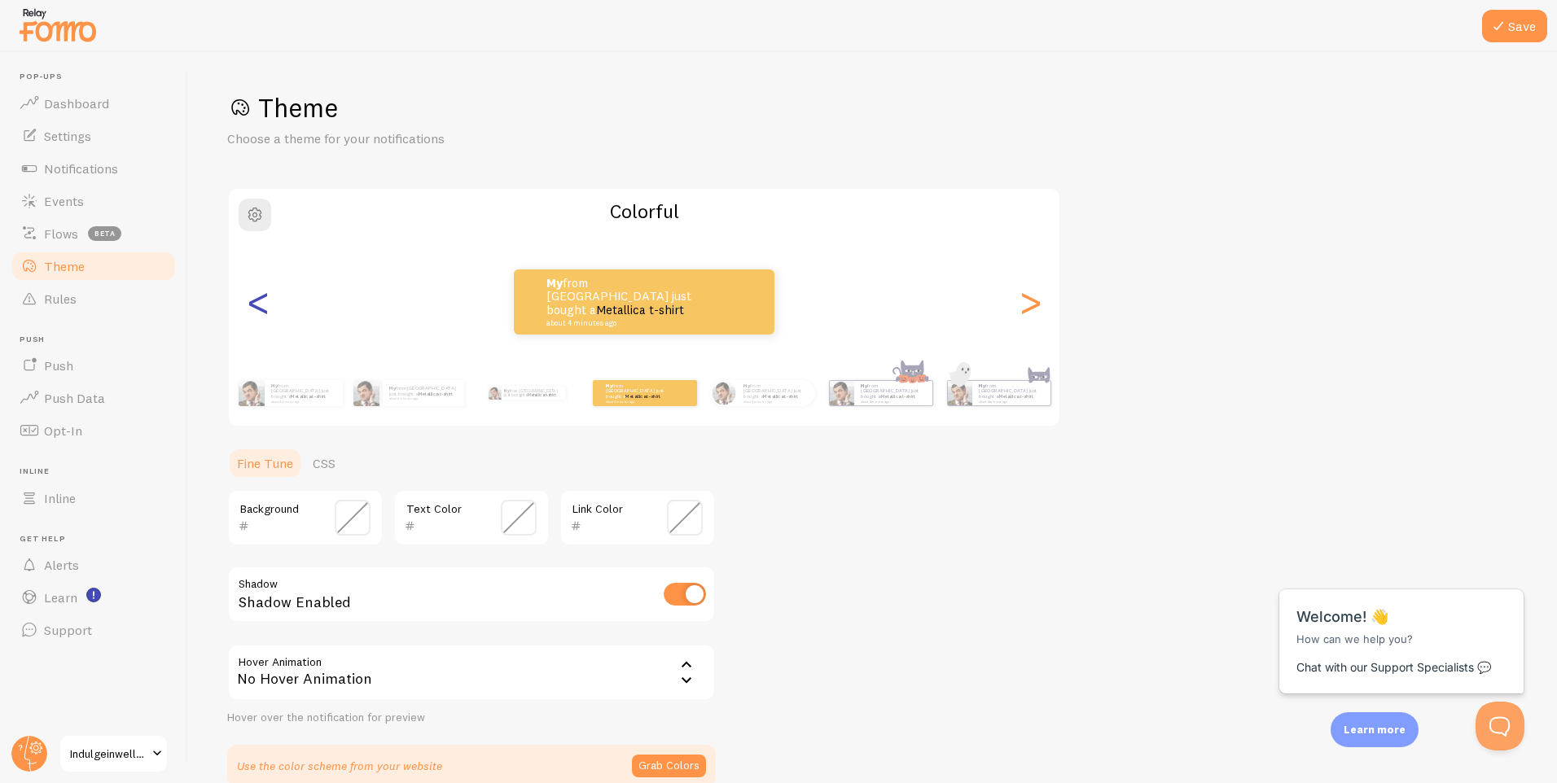
click at [265, 317] on div "<" at bounding box center [258, 301] width 20 height 117
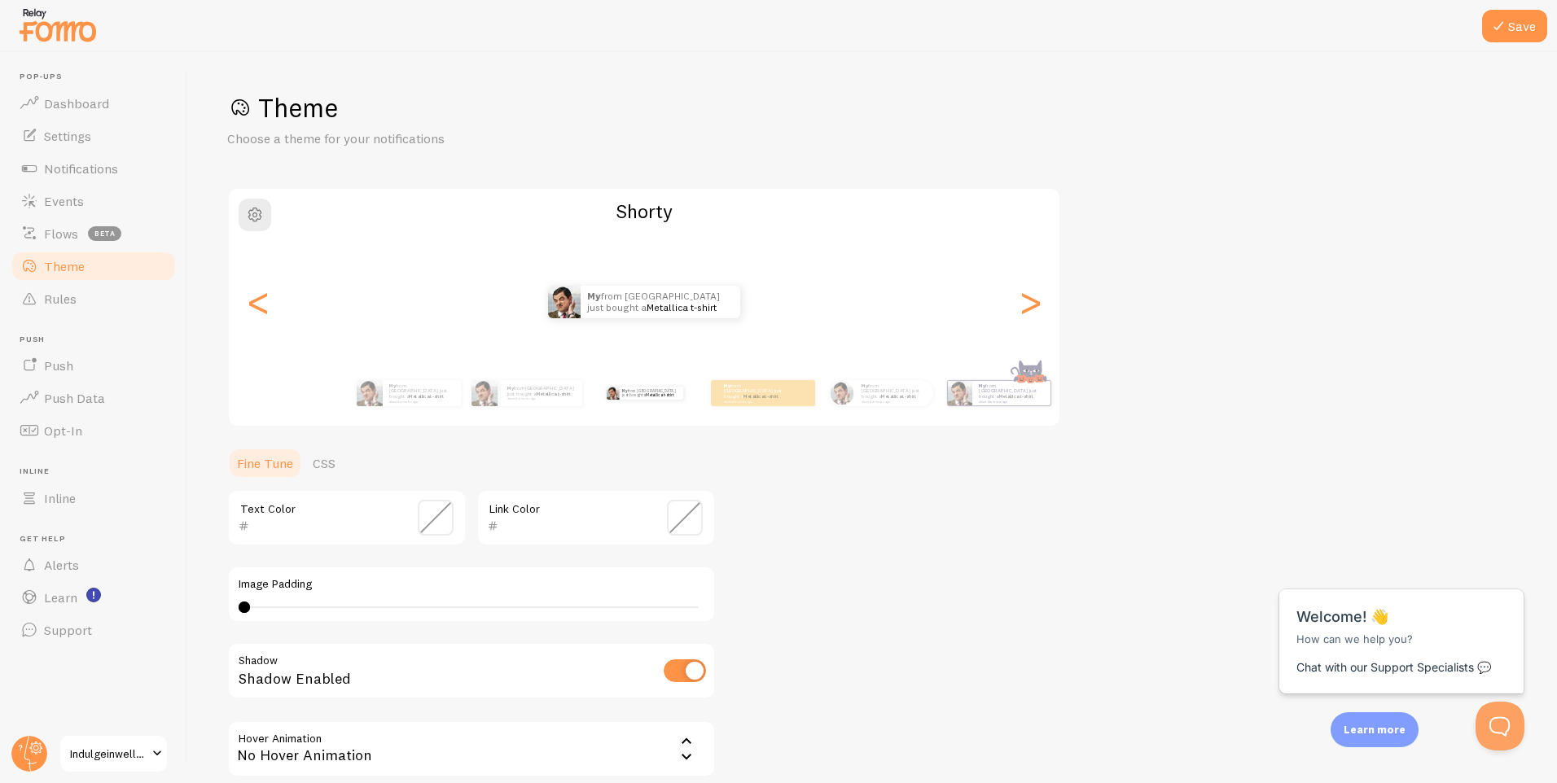
click at [637, 332] on div "My from [GEOGRAPHIC_DATA] just bought a Metallica t-shirt about 4 minutes ago M…" at bounding box center [644, 301] width 830 height 117
click at [639, 316] on p "My from [GEOGRAPHIC_DATA] just bought a Metallica t-shirt about 4 minutes ago" at bounding box center [655, 302] width 137 height 33
click at [650, 361] on div "My from [GEOGRAPHIC_DATA] just bought a Metallica t-shirt about 4 minutes ago M…" at bounding box center [644, 393] width 935 height 65
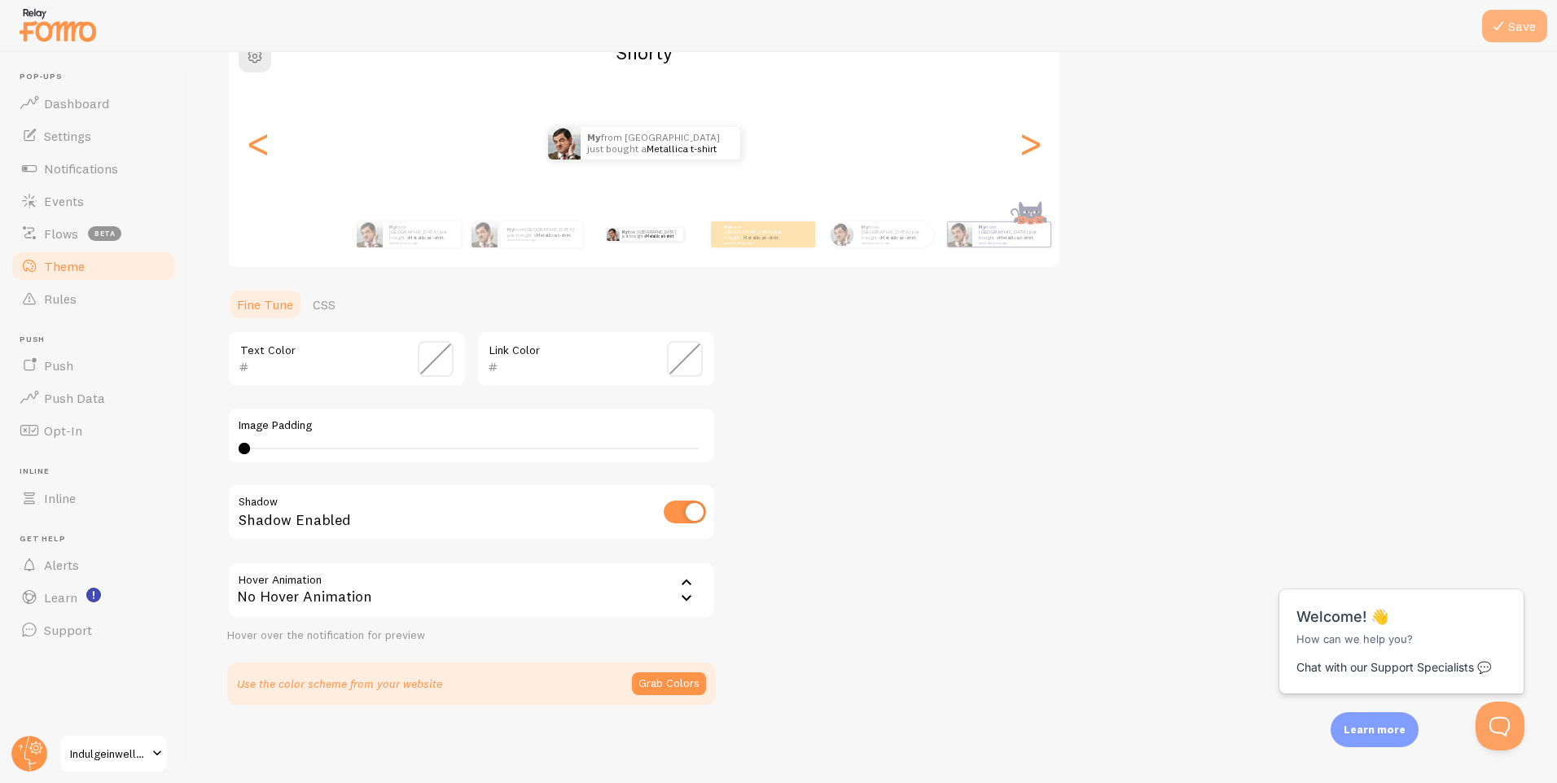
click at [1527, 25] on button "Save" at bounding box center [1514, 26] width 65 height 33
drag, startPoint x: 251, startPoint y: 453, endPoint x: 350, endPoint y: 459, distance: 99.5
click at [411, 461] on div "Image Padding 0 0 - undefined" at bounding box center [471, 435] width 488 height 57
type input "0"
drag, startPoint x: 602, startPoint y: 445, endPoint x: 204, endPoint y: 440, distance: 399.0
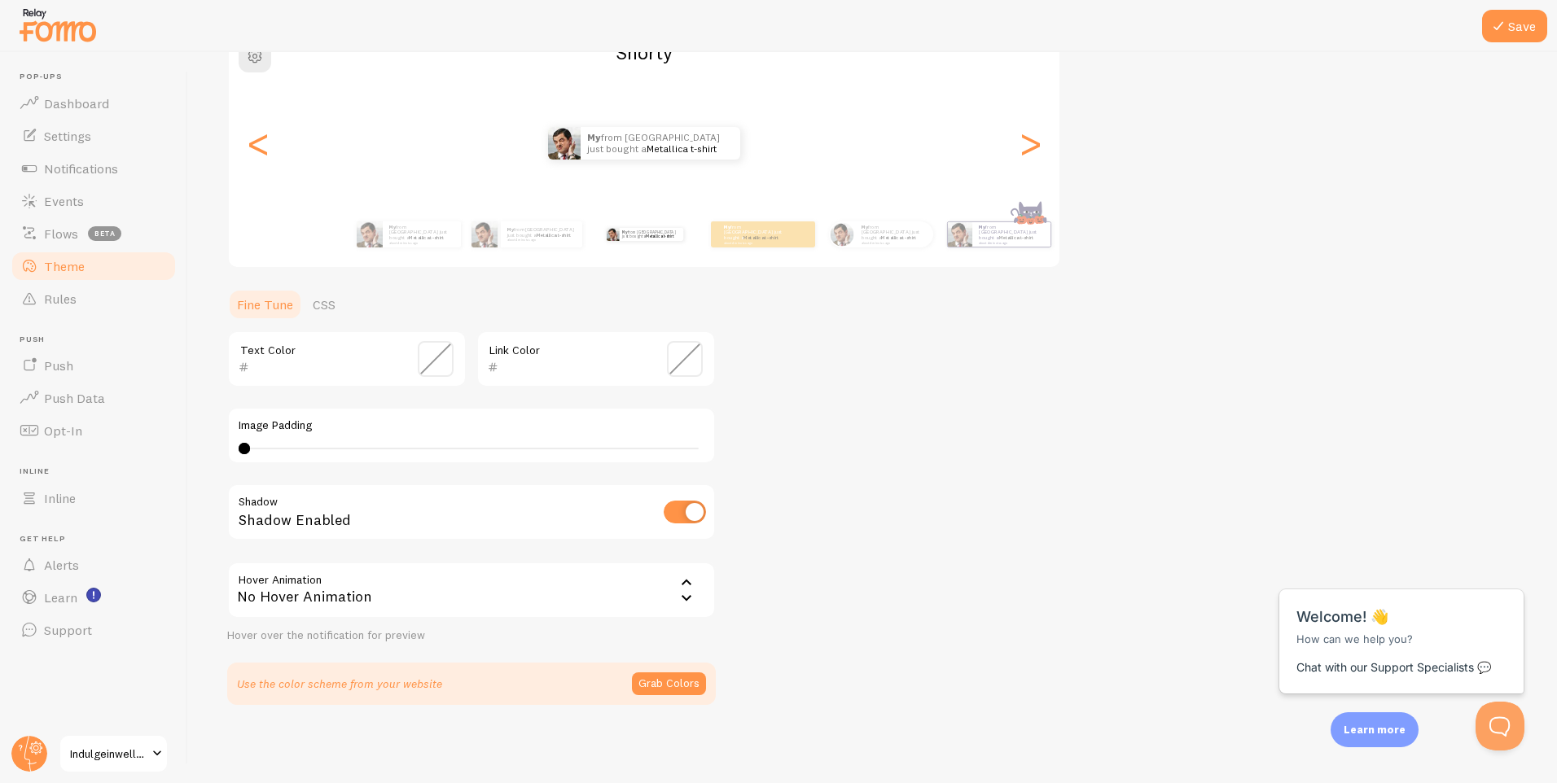
click at [204, 440] on div "Save Theme Choose a theme for your notifications Shorty My from [GEOGRAPHIC_DAT…" at bounding box center [872, 417] width 1369 height 731
